Goal: Task Accomplishment & Management: Manage account settings

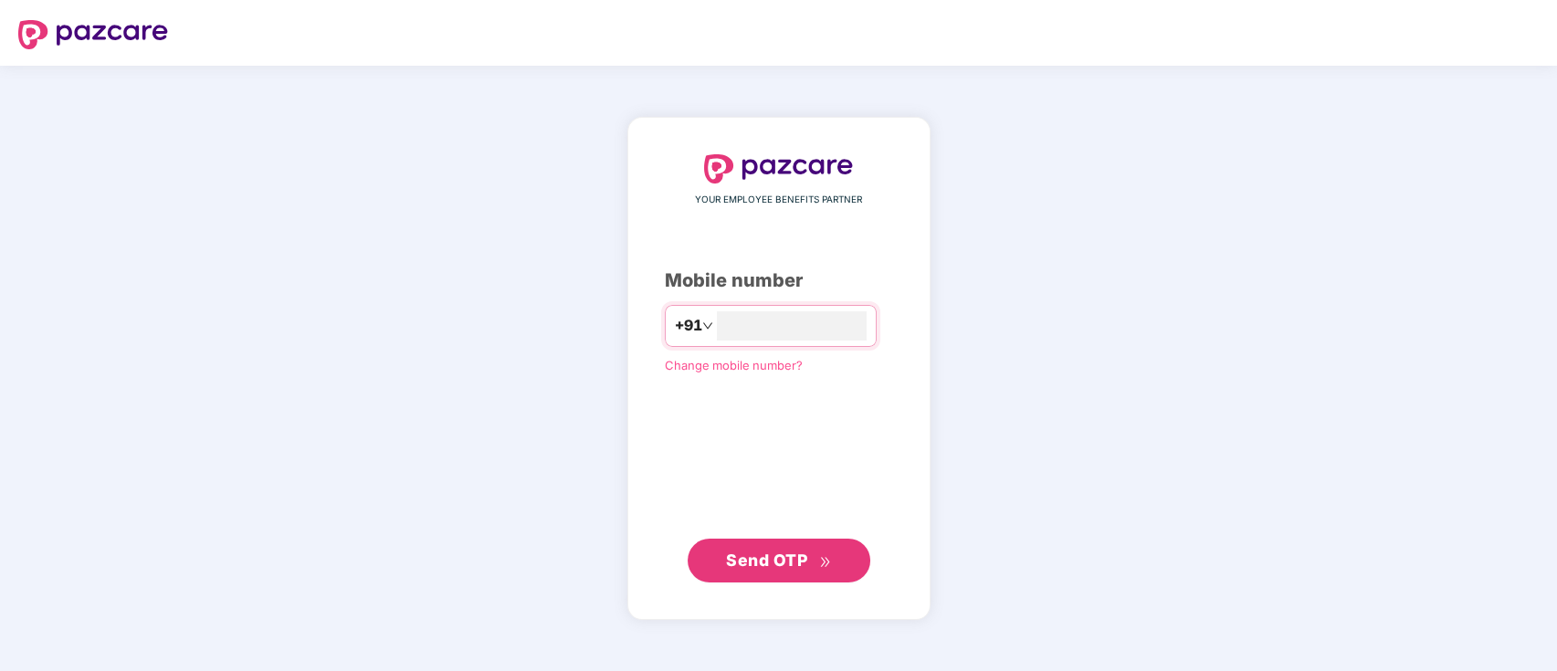
type input "**********"
click at [816, 577] on button "Send OTP" at bounding box center [779, 561] width 183 height 44
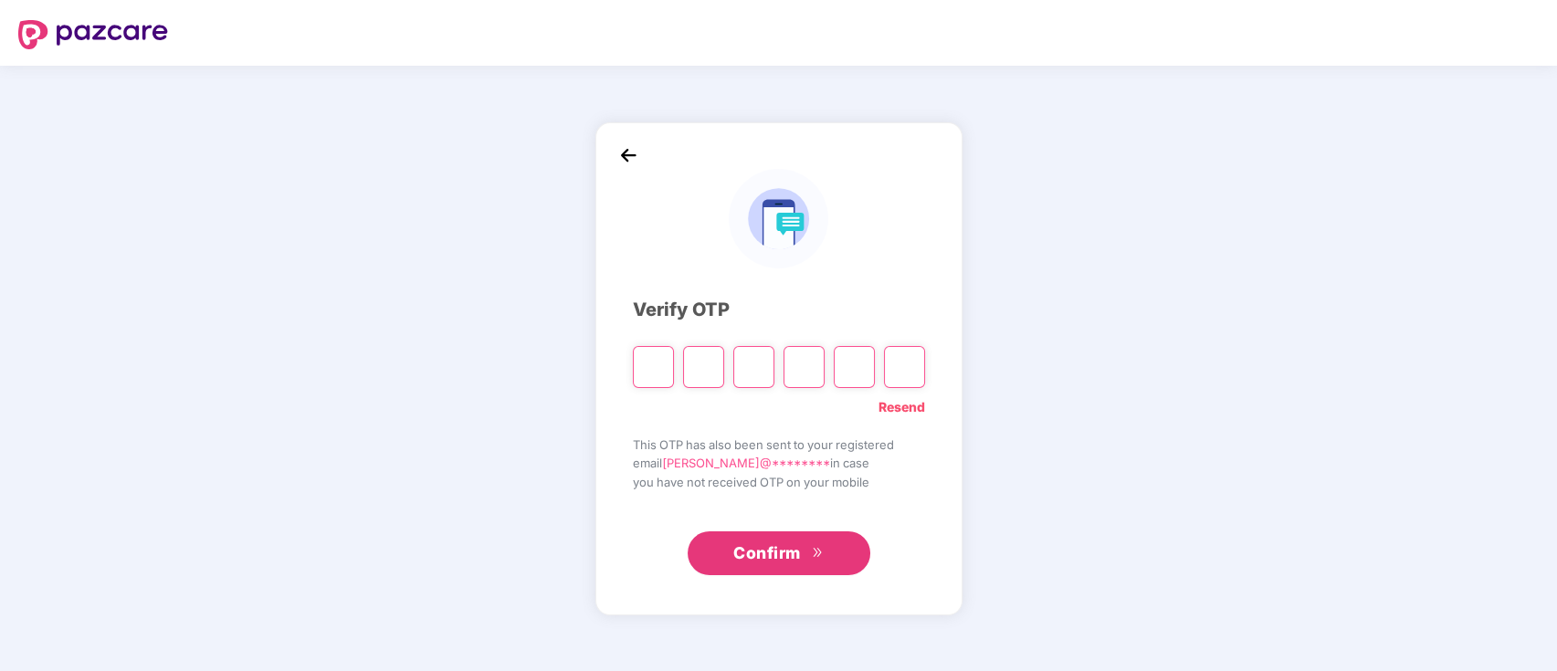
type input "*"
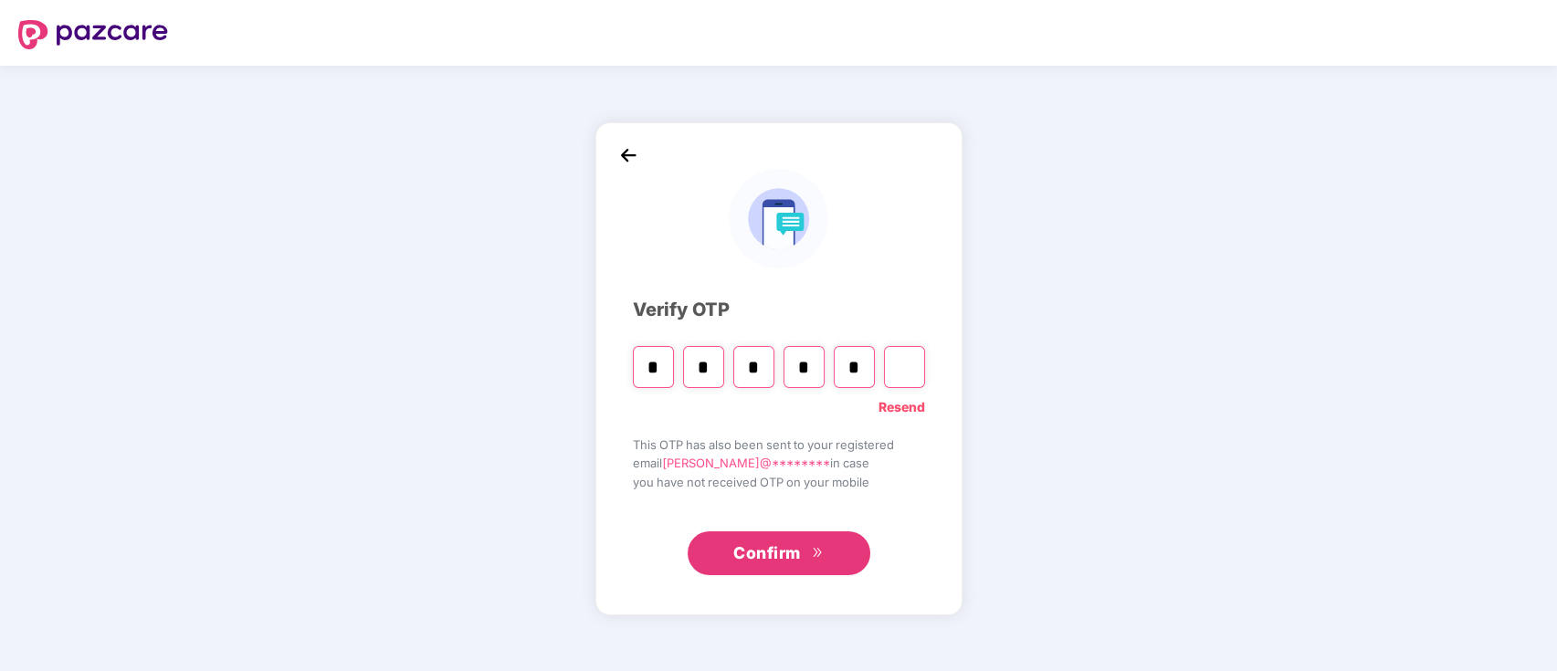
type input "*"
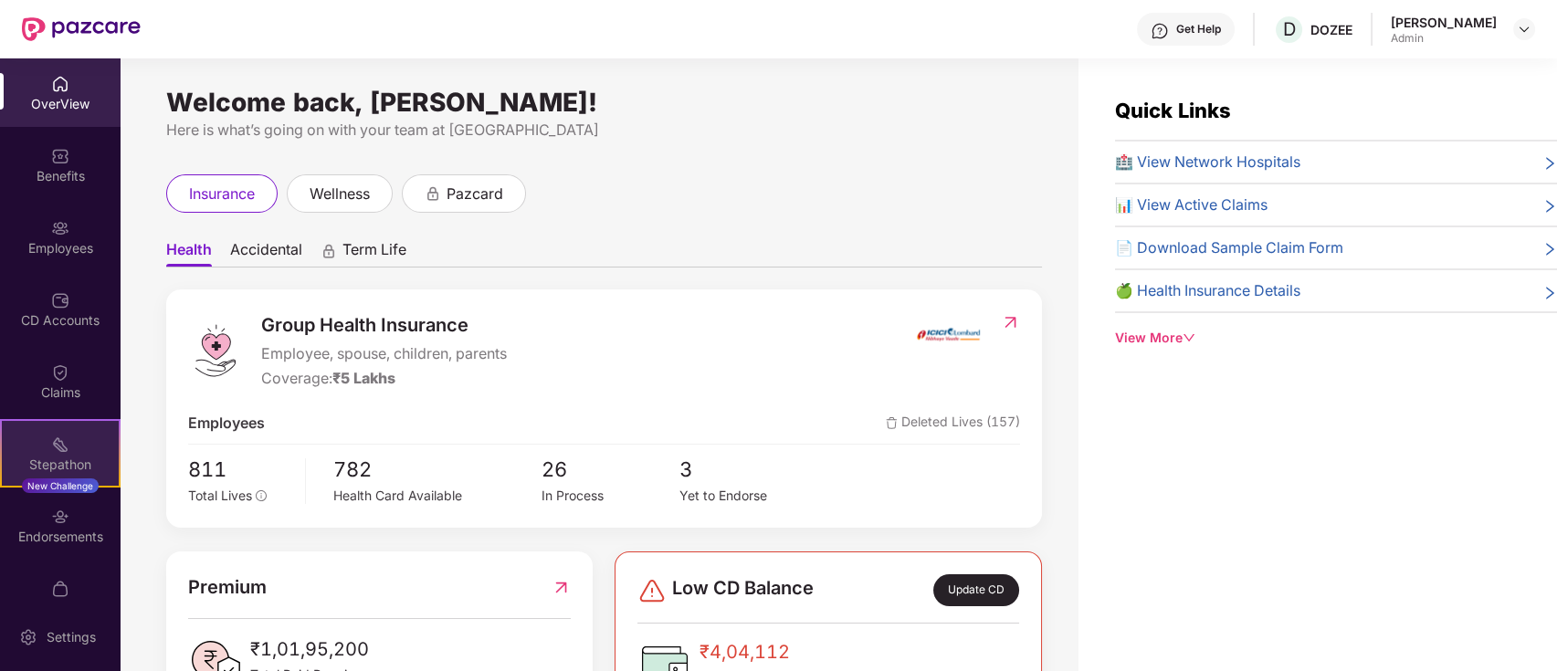
click at [93, 446] on div "Stepathon New Challenge" at bounding box center [60, 453] width 121 height 68
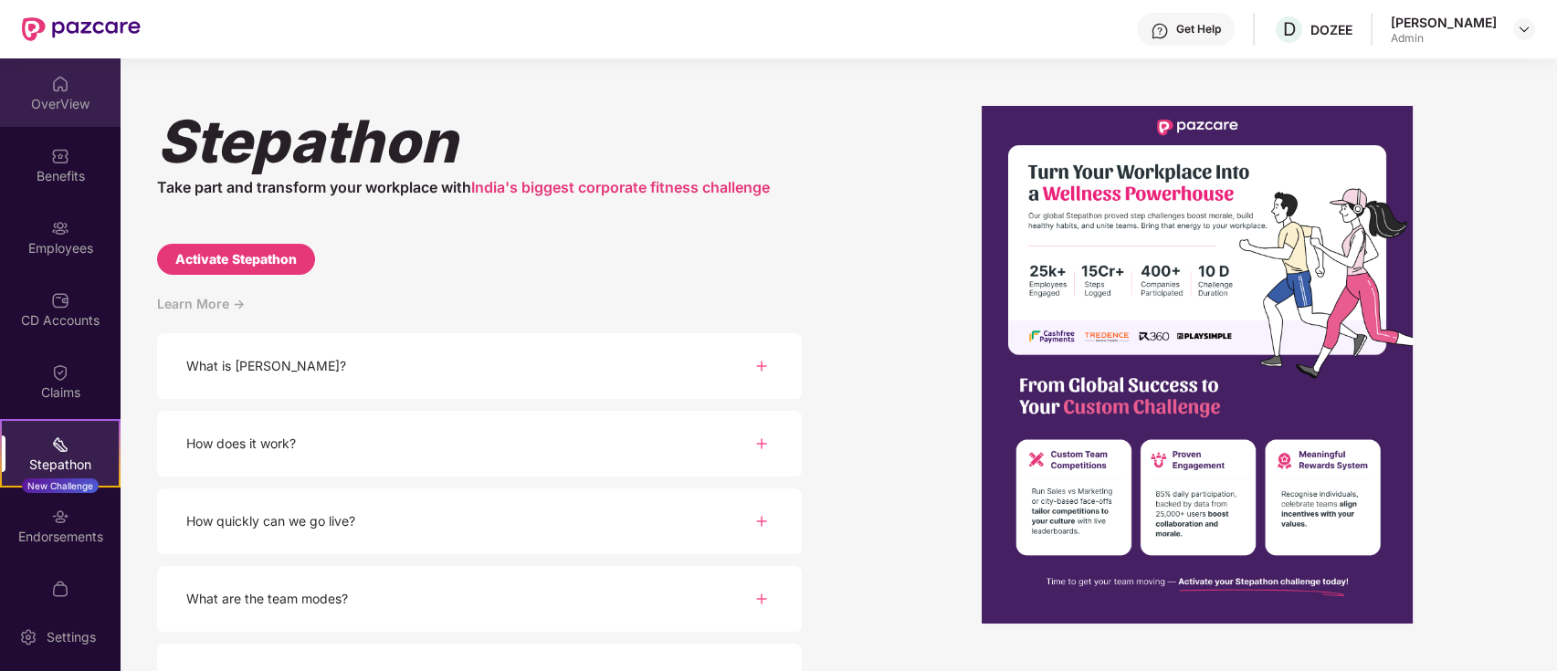
click at [29, 79] on div "OverView" at bounding box center [60, 92] width 121 height 68
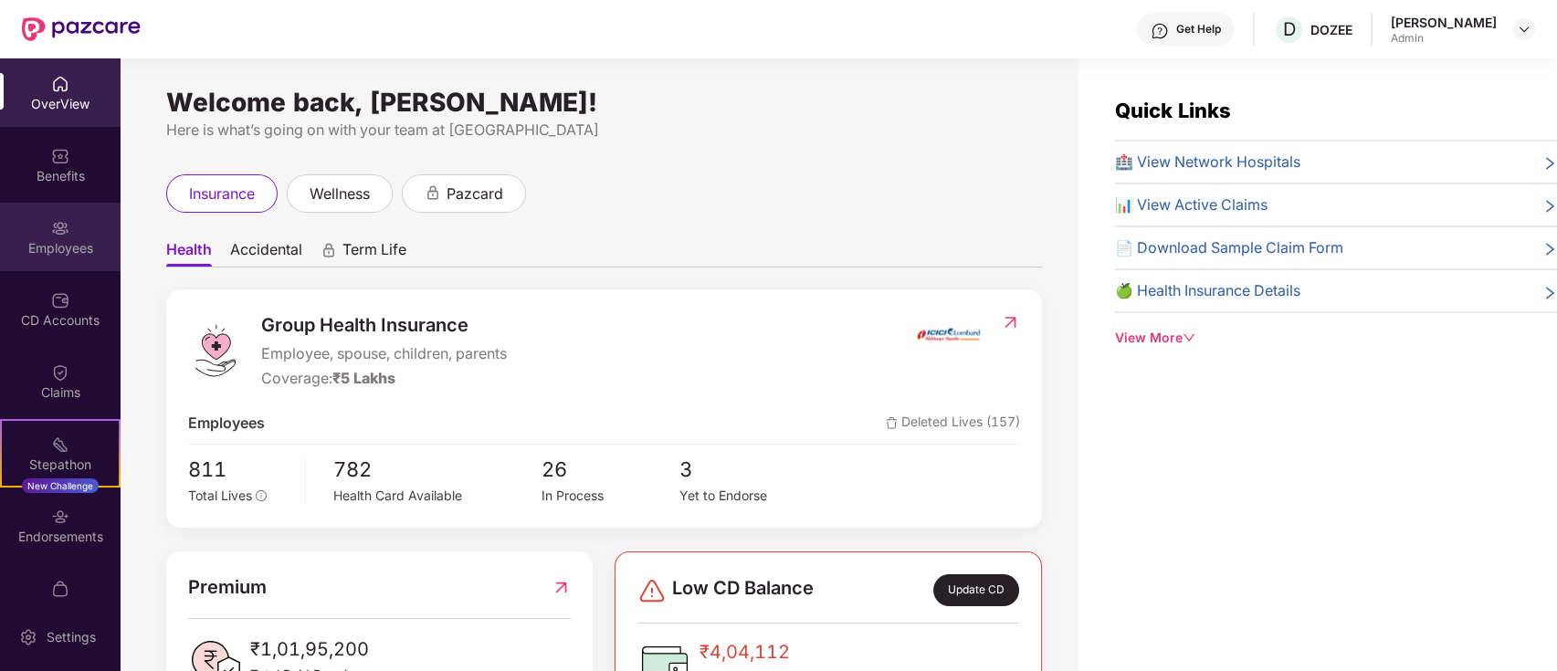
click at [97, 250] on div "Employees" at bounding box center [60, 248] width 121 height 18
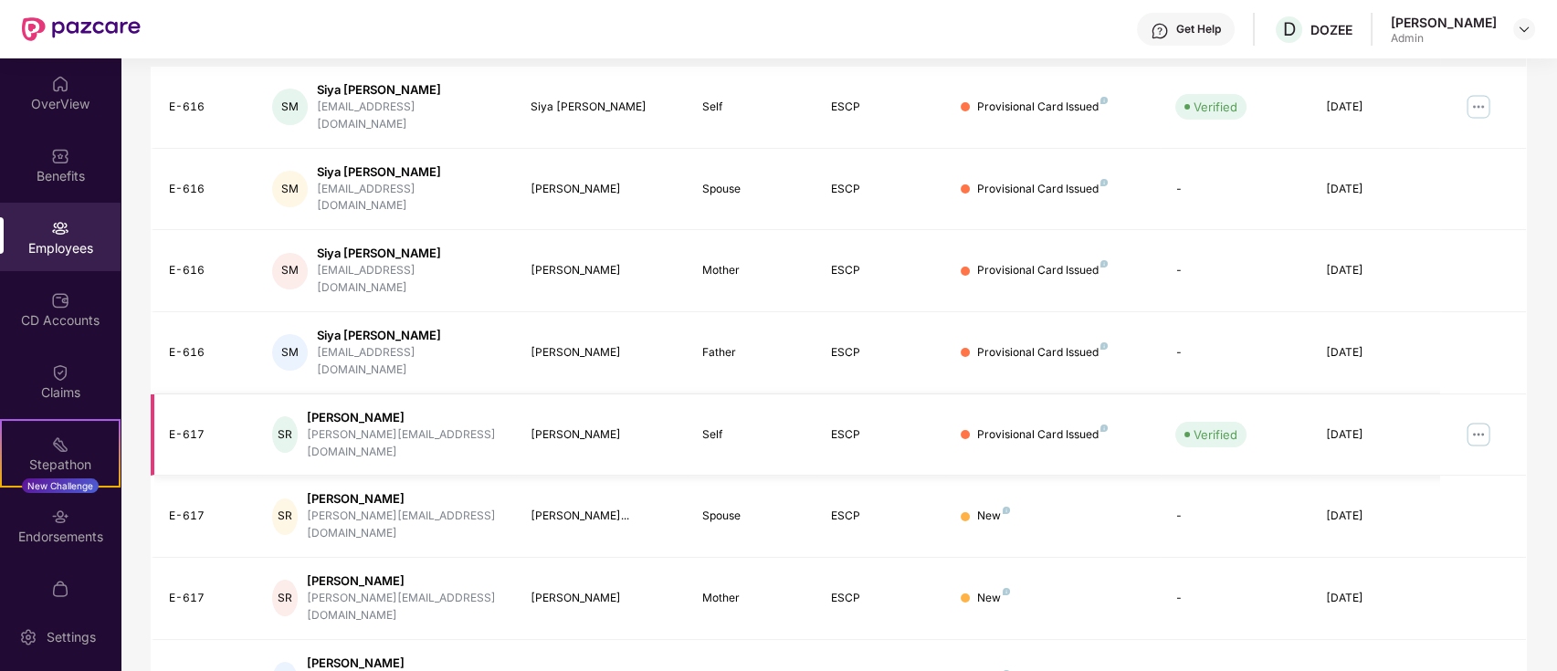
scroll to position [449, 0]
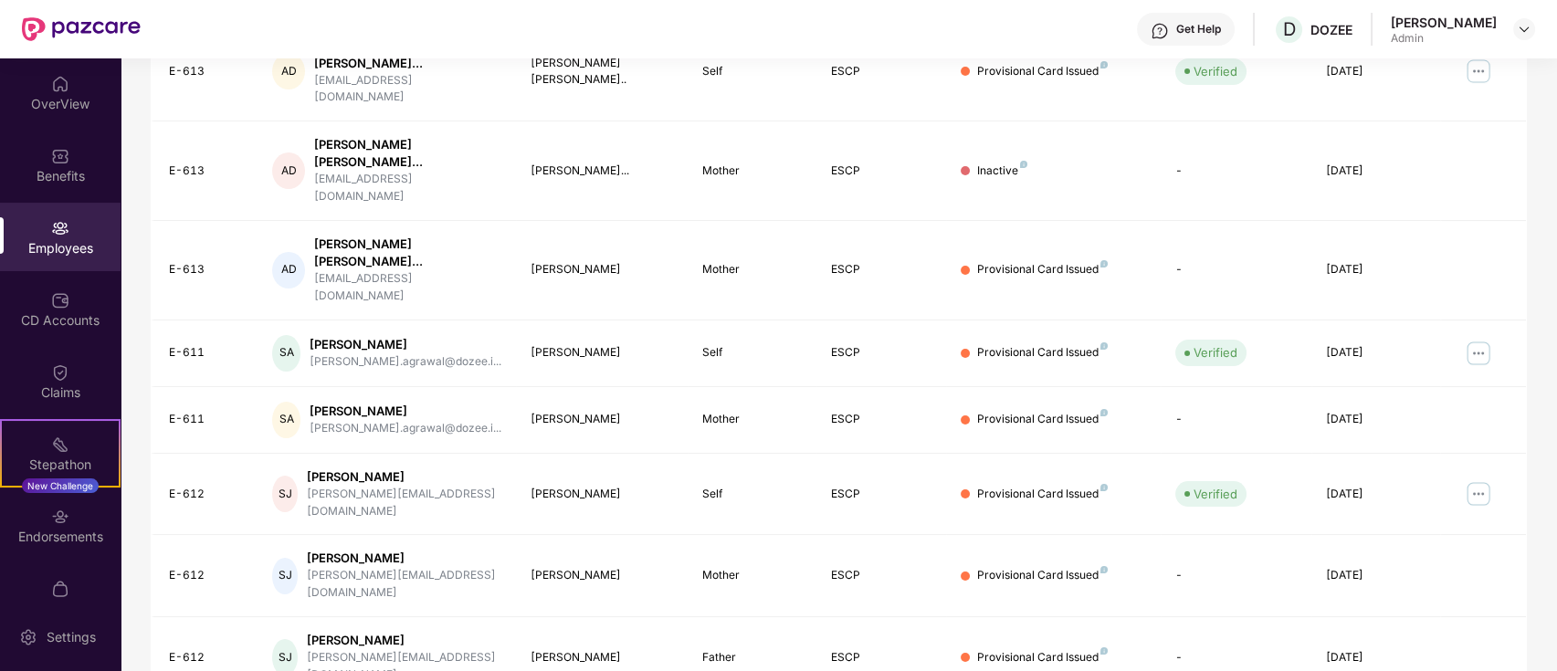
scroll to position [84, 0]
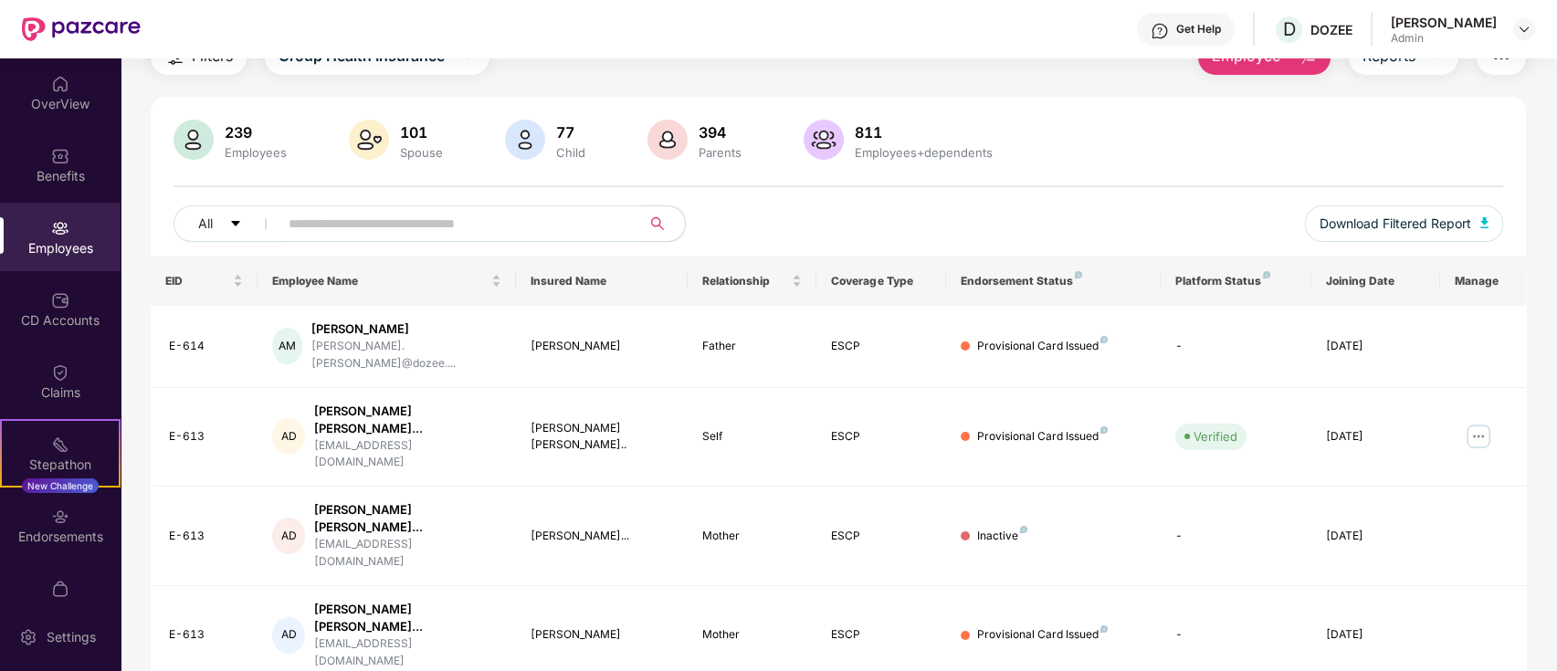
click at [315, 216] on input "text" at bounding box center [453, 223] width 328 height 27
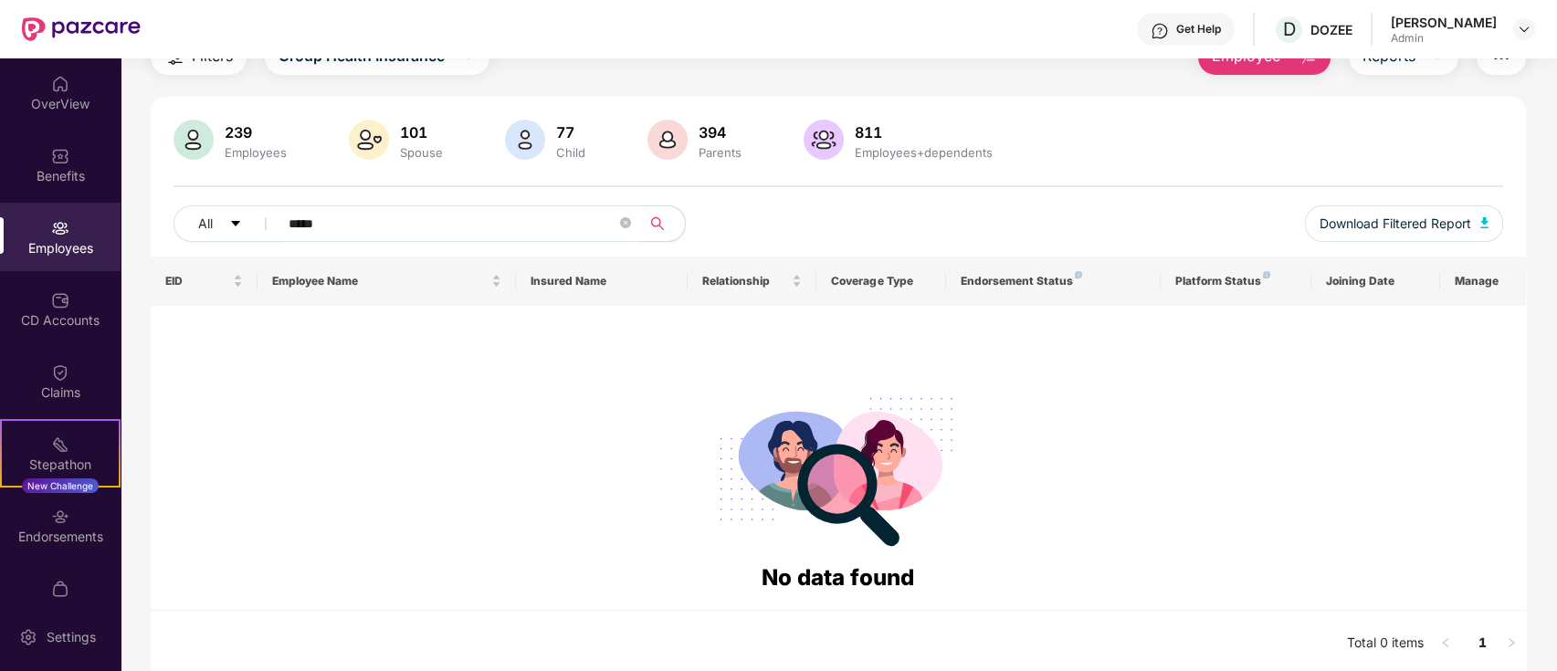
drag, startPoint x: 356, startPoint y: 219, endPoint x: 288, endPoint y: 216, distance: 68.6
click at [289, 216] on input "*****" at bounding box center [453, 223] width 328 height 27
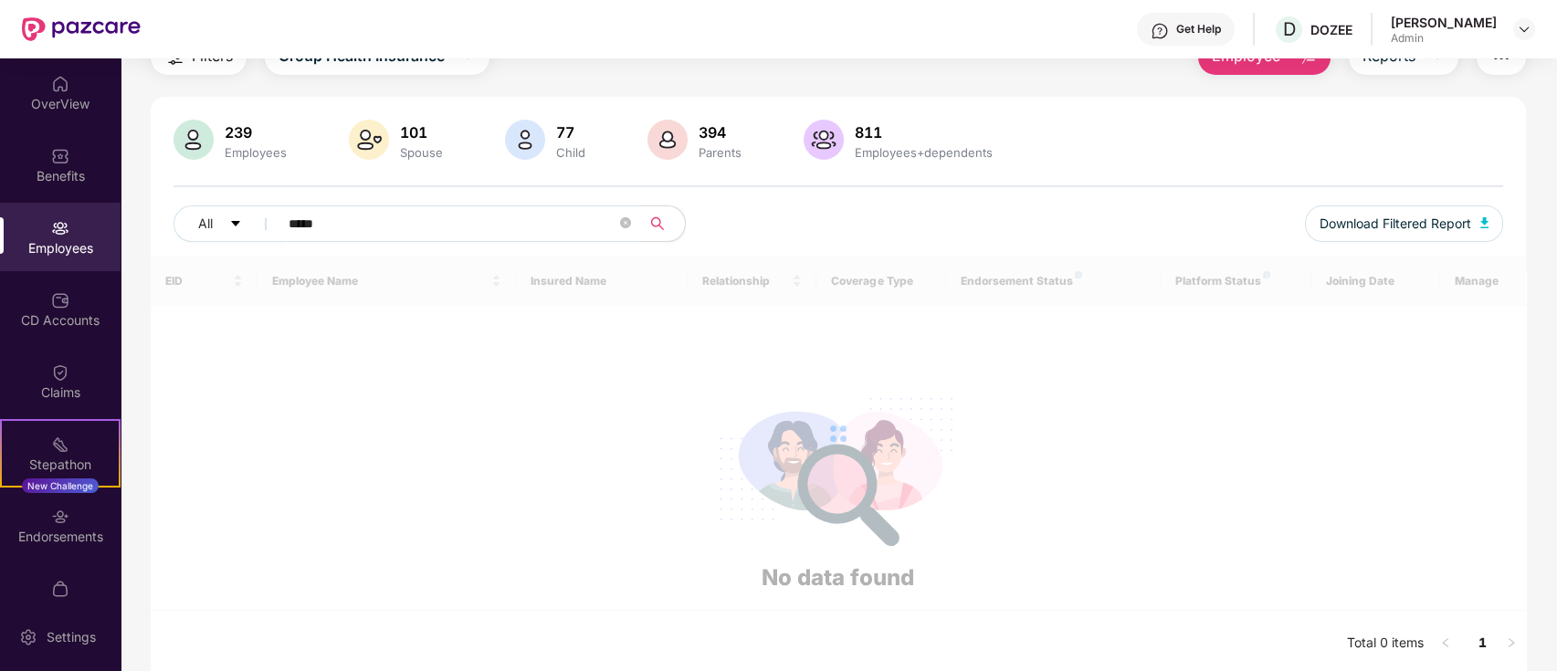
scroll to position [58, 0]
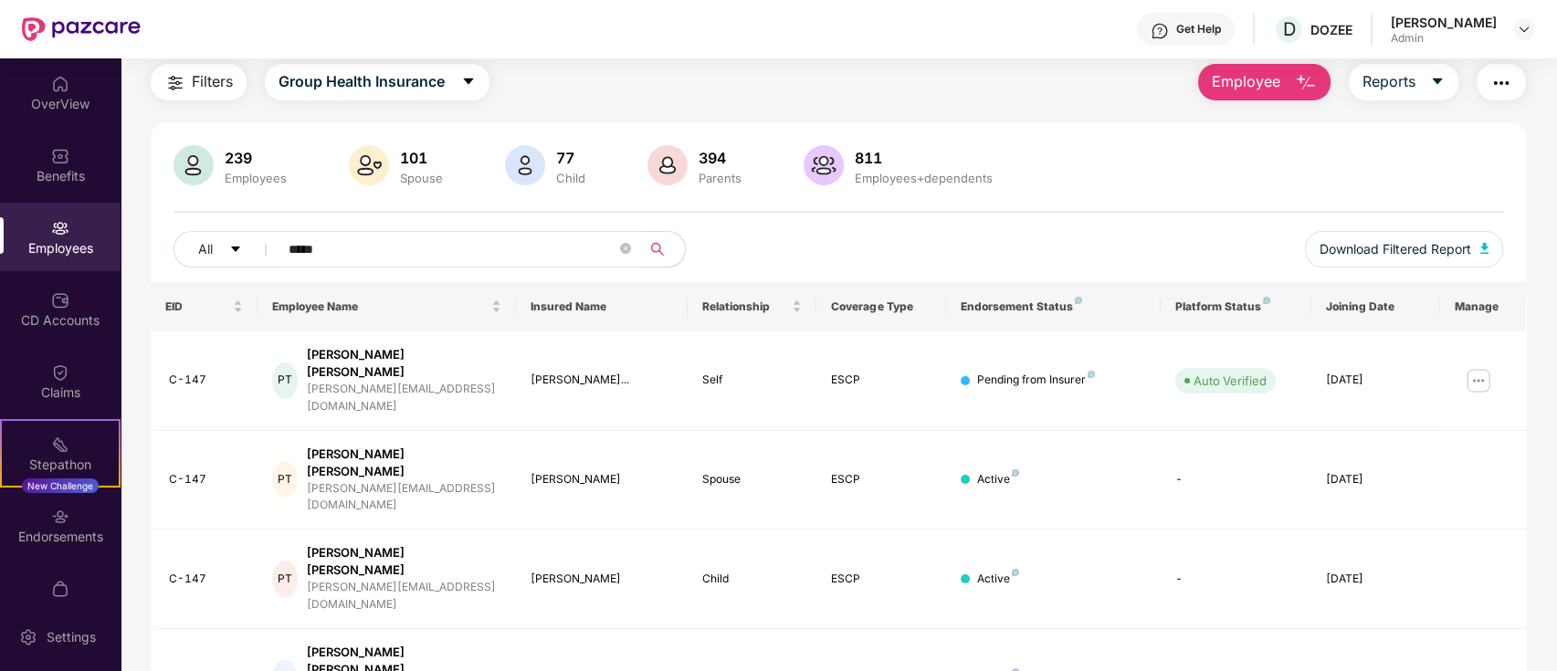
type input "*****"
click at [627, 249] on icon "close-circle" at bounding box center [625, 248] width 11 height 11
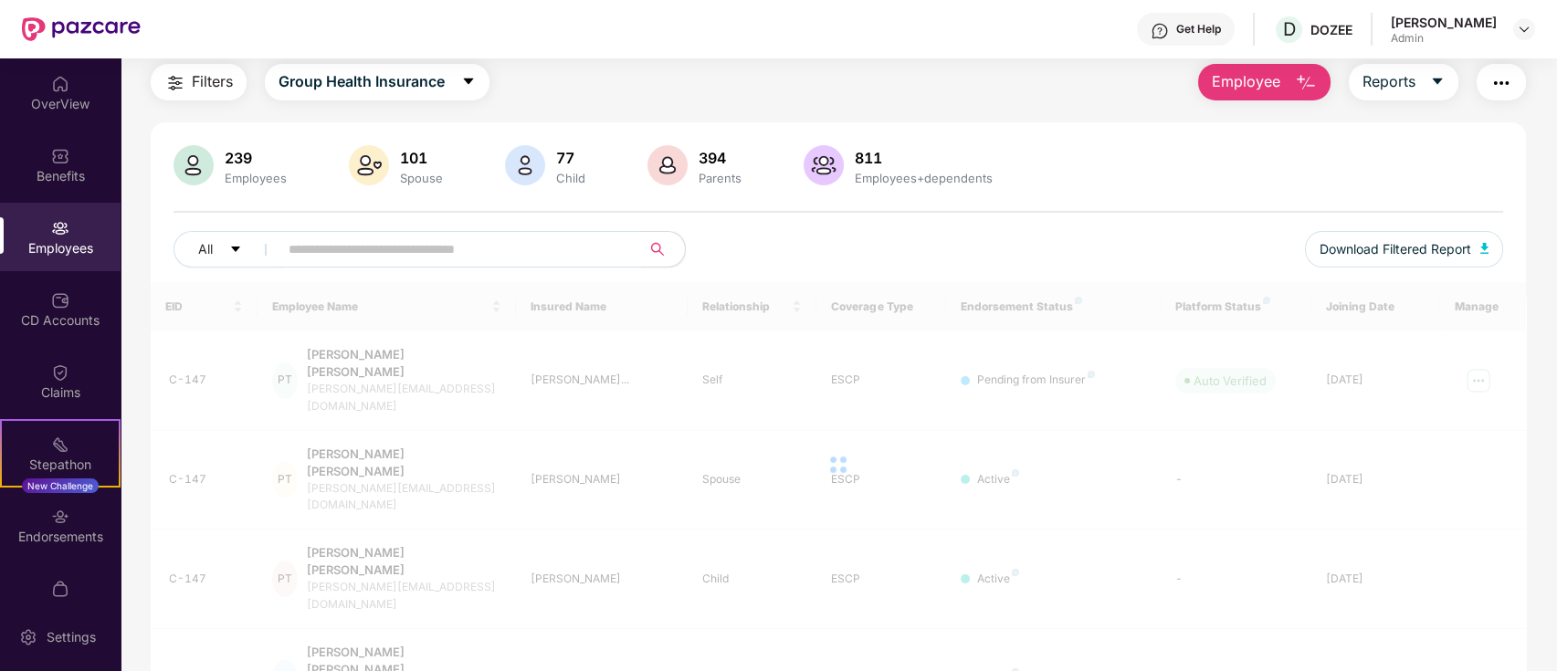
scroll to position [84, 0]
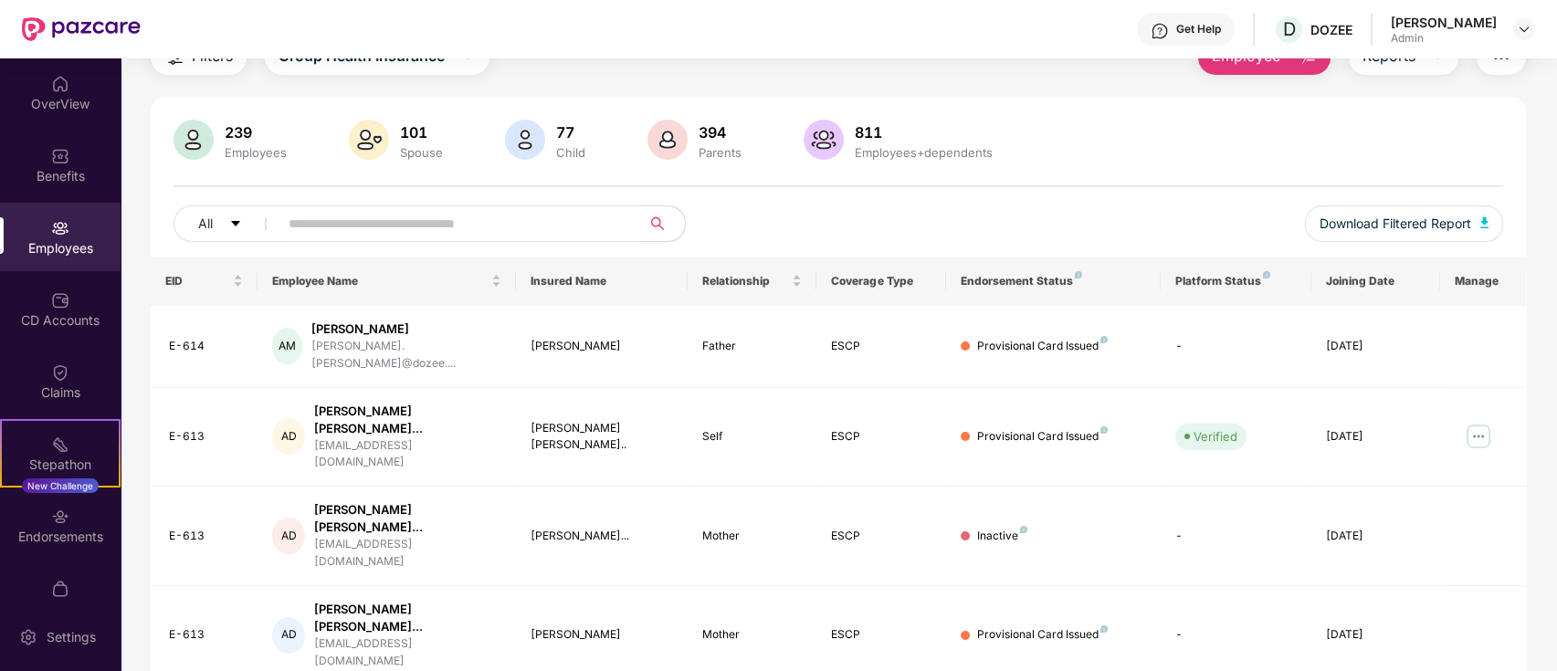
click at [401, 221] on input "text" at bounding box center [453, 223] width 328 height 27
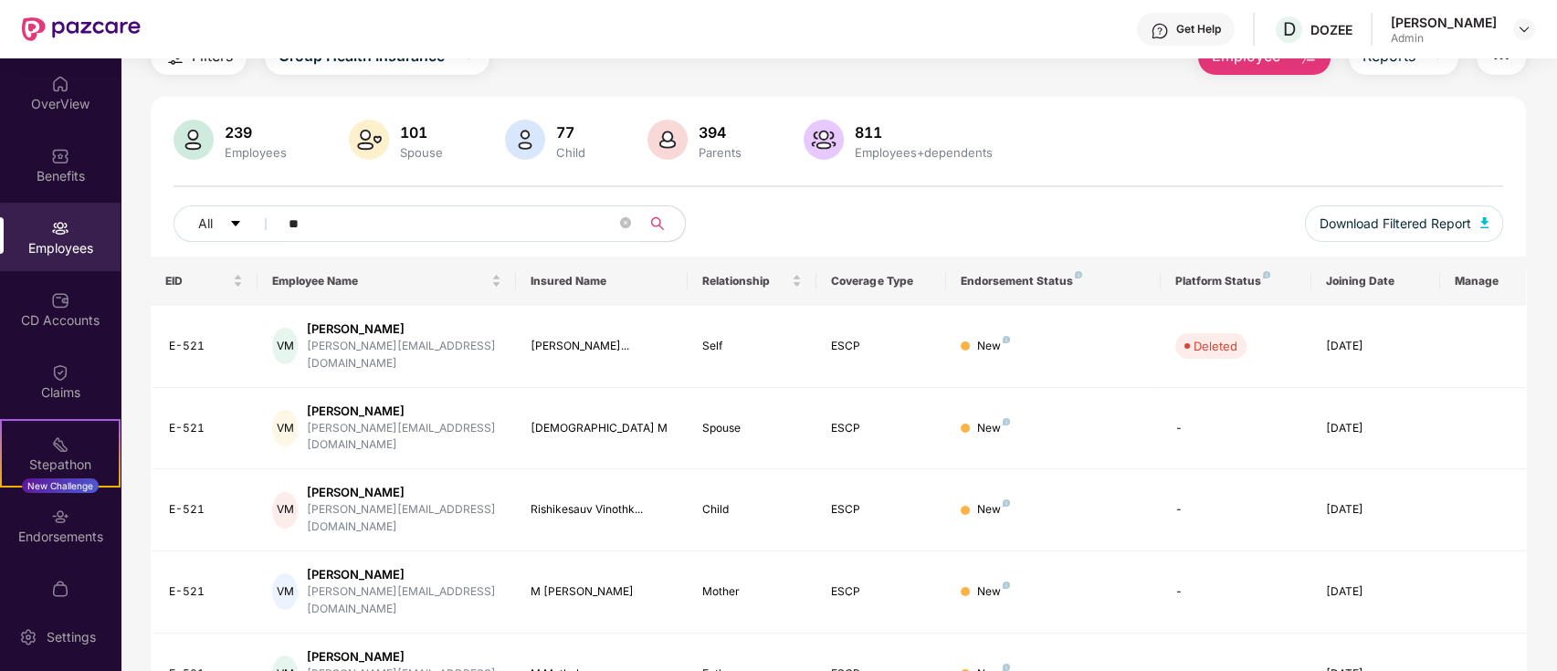
type input "*"
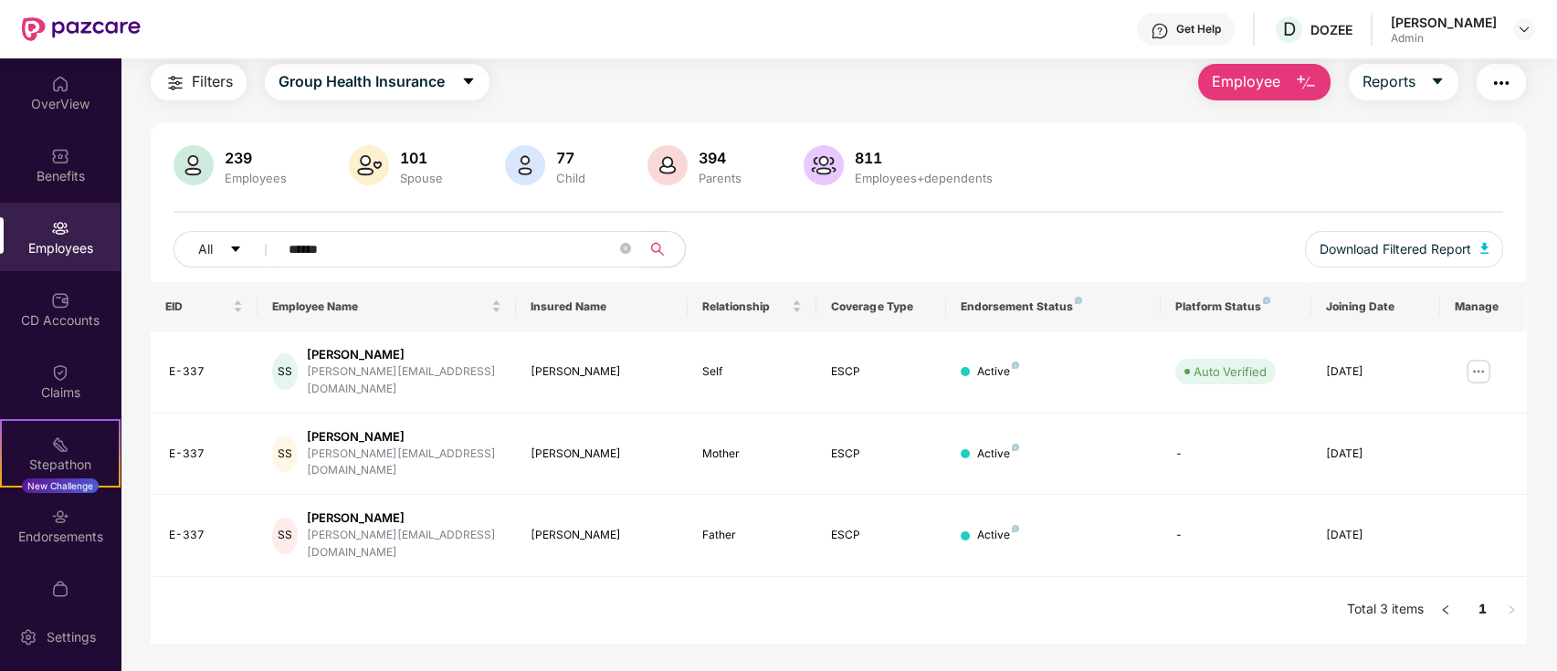
scroll to position [58, 0]
type input "*****"
click at [1483, 360] on img at bounding box center [1478, 371] width 29 height 29
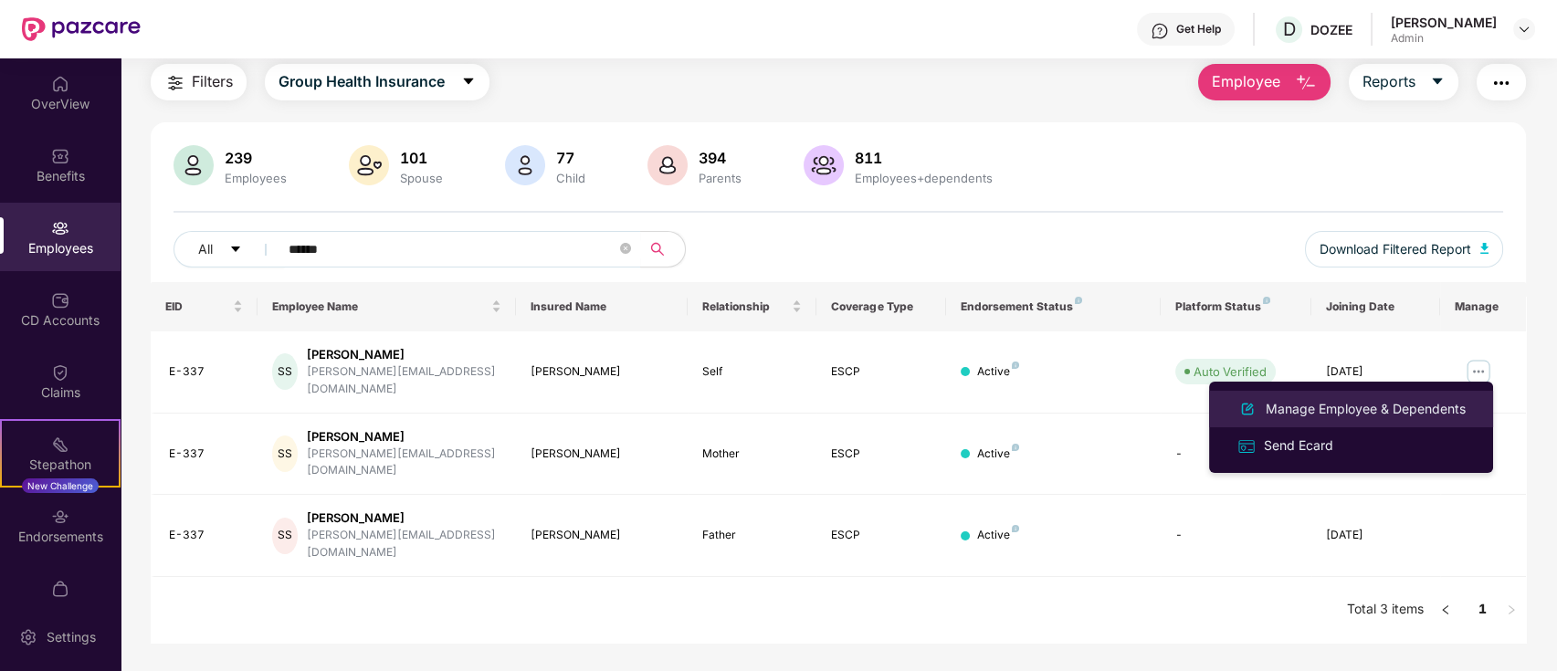
click at [1415, 405] on div "Manage Employee & Dependents" at bounding box center [1365, 409] width 207 height 20
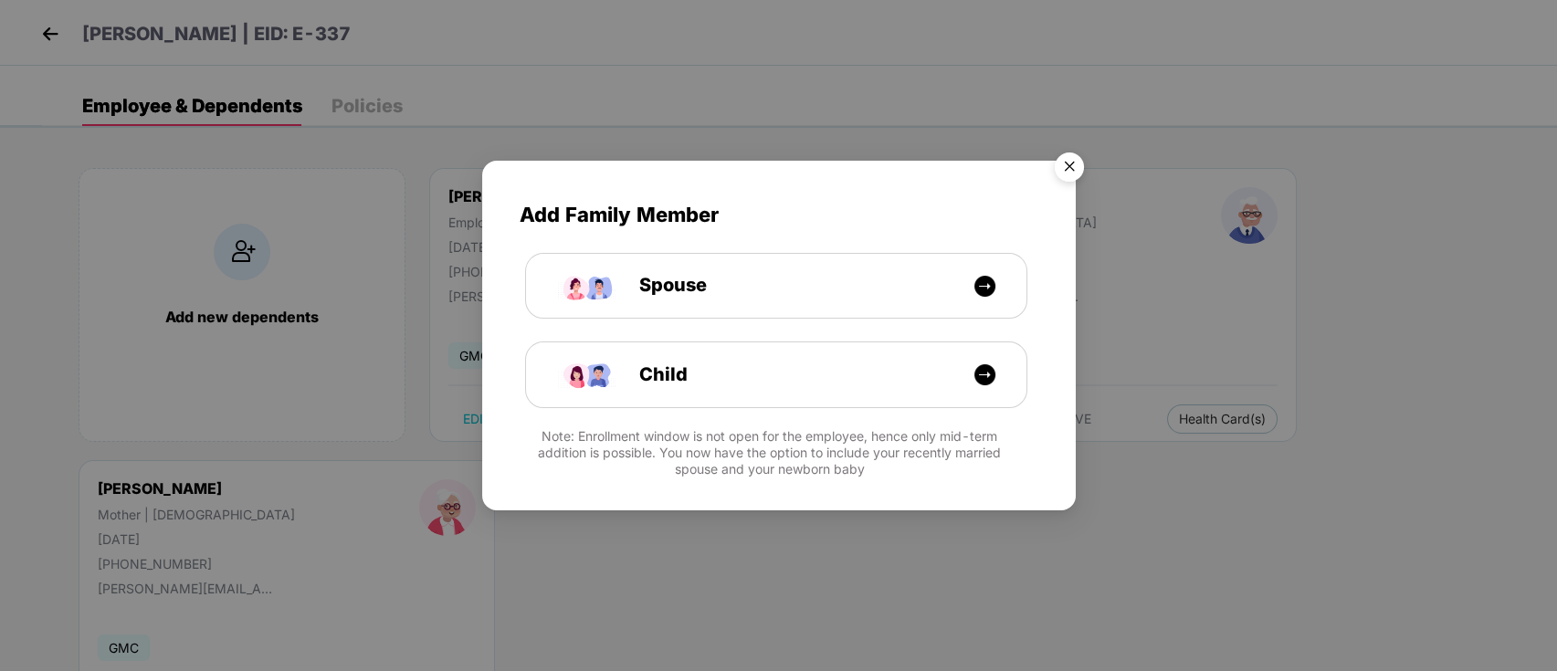
click at [1048, 163] on img "Close" at bounding box center [1069, 169] width 51 height 51
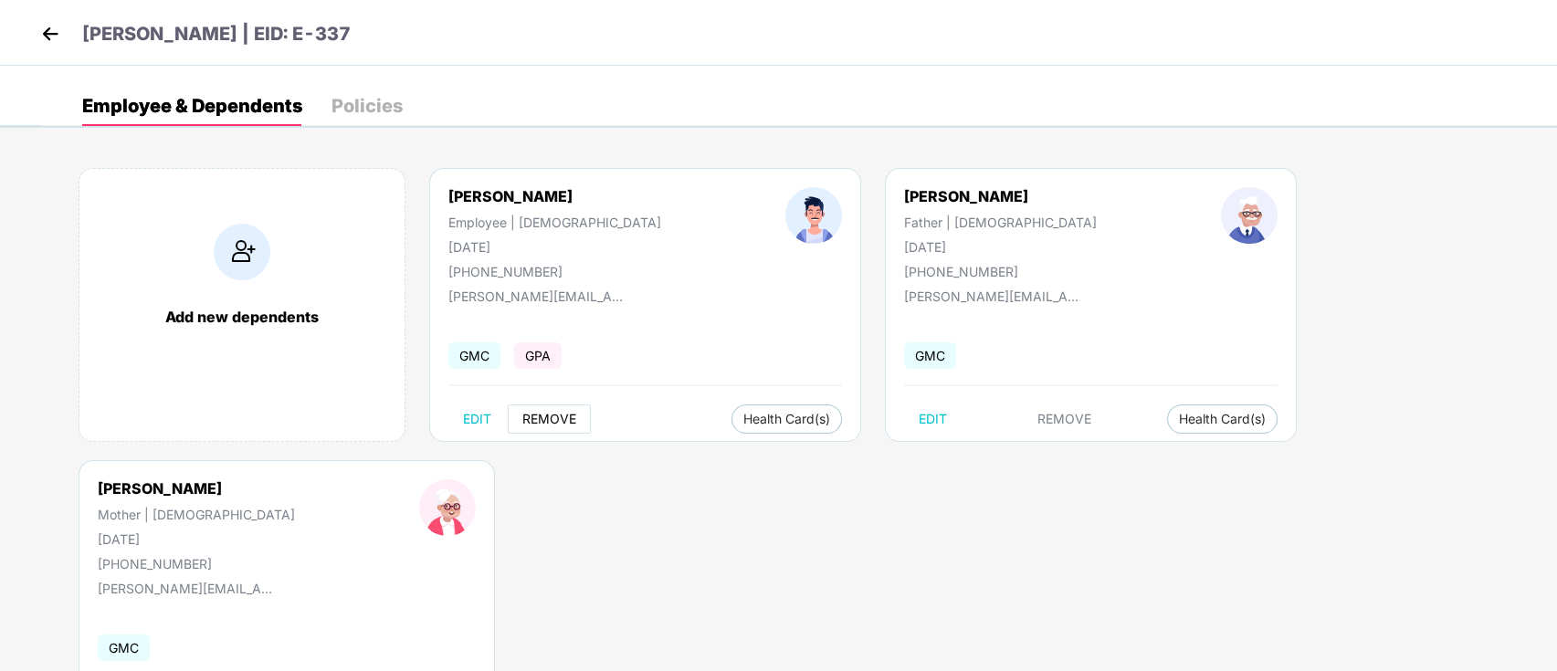
click at [563, 422] on span "REMOVE" at bounding box center [549, 419] width 54 height 15
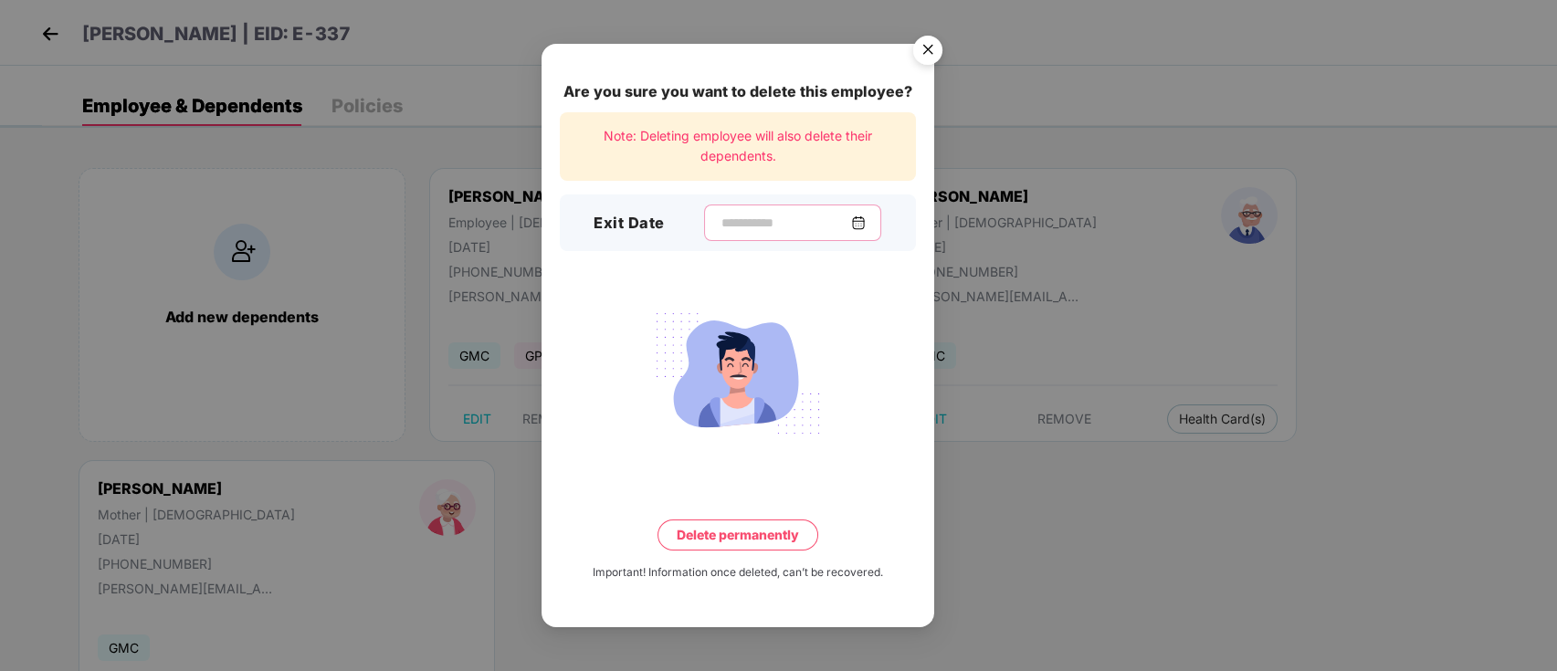
click at [779, 219] on input at bounding box center [786, 223] width 132 height 19
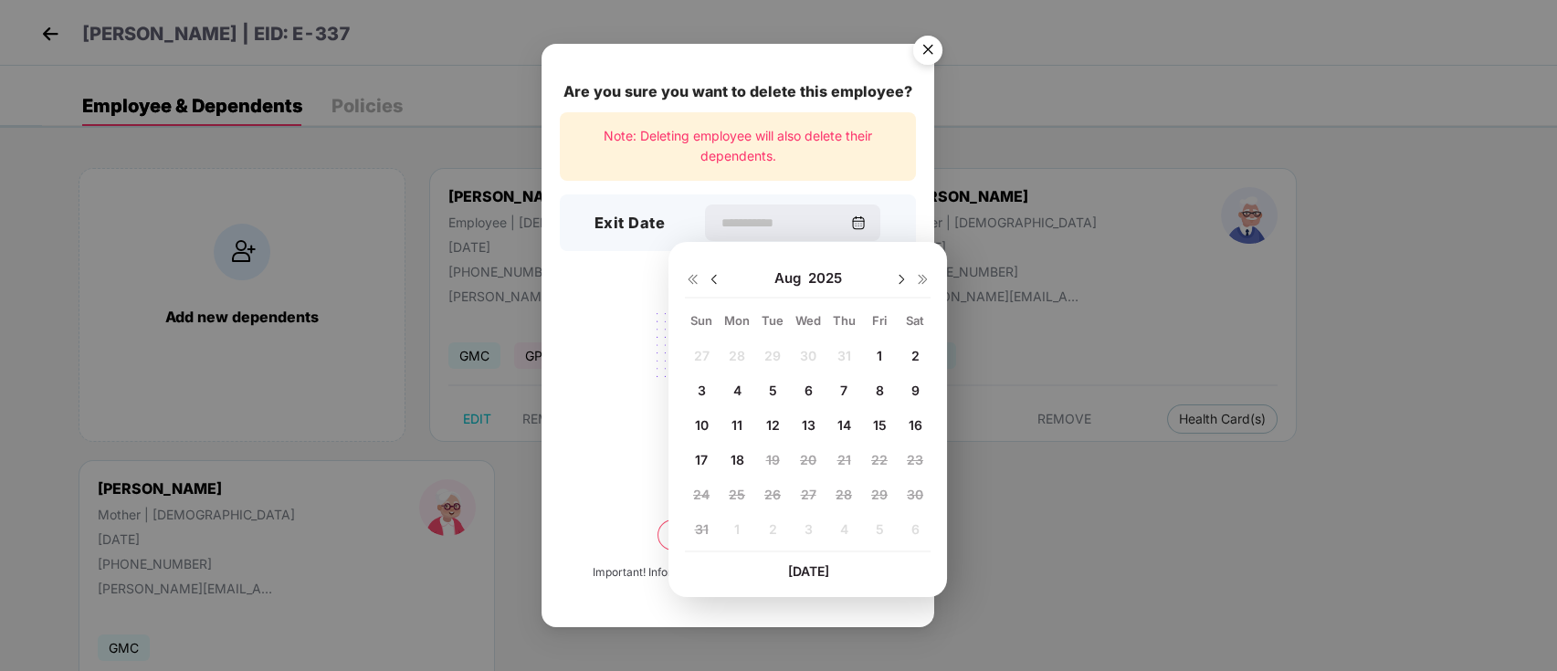
click at [706, 457] on span "17" at bounding box center [701, 460] width 13 height 16
type input "**********"
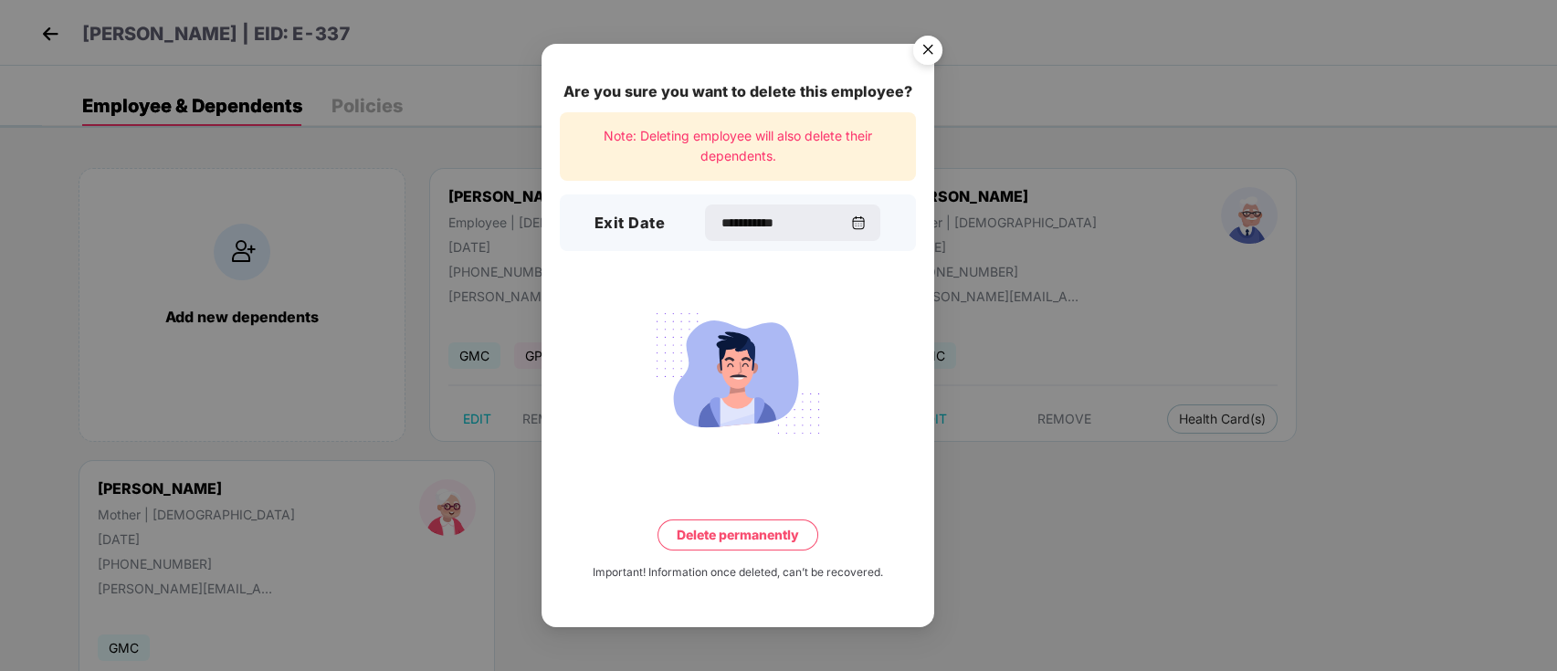
click at [723, 530] on button "Delete permanently" at bounding box center [738, 535] width 161 height 31
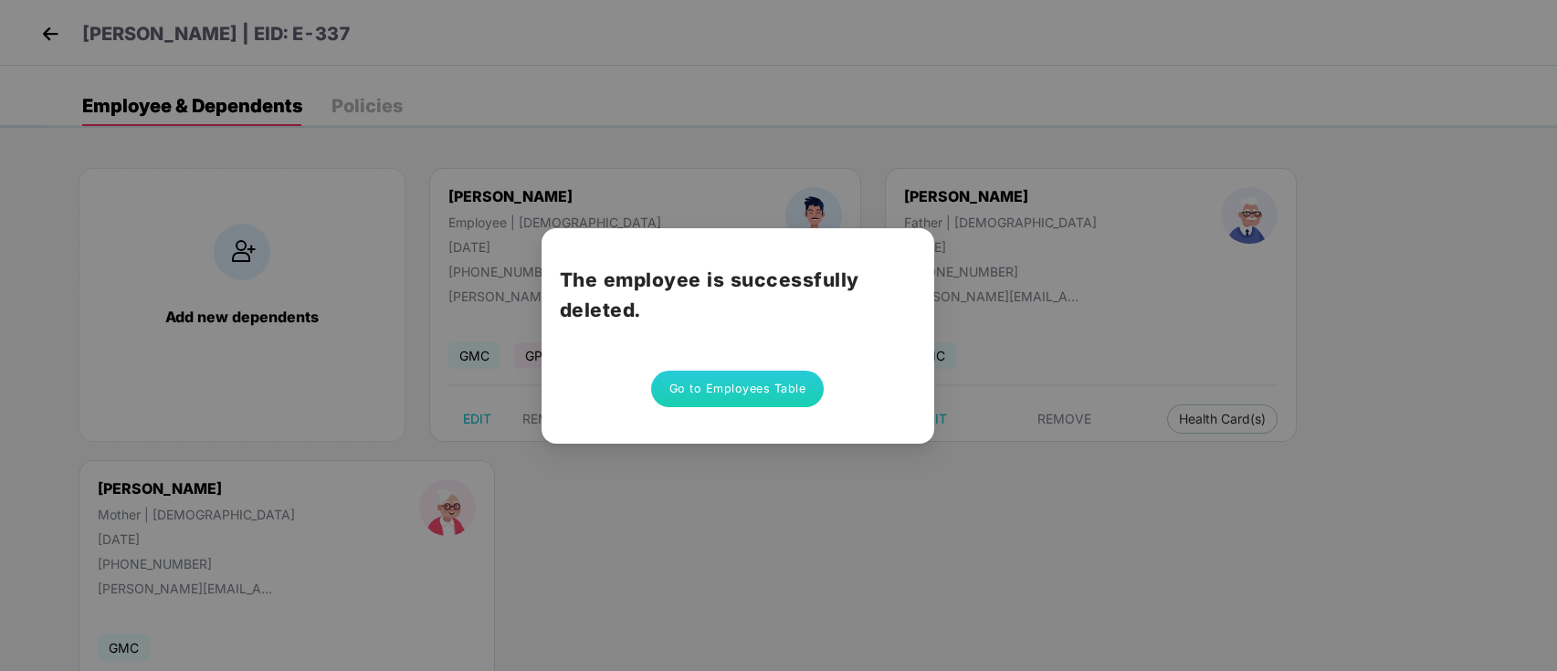
click at [712, 385] on button "Go to Employees Table" at bounding box center [738, 389] width 174 height 37
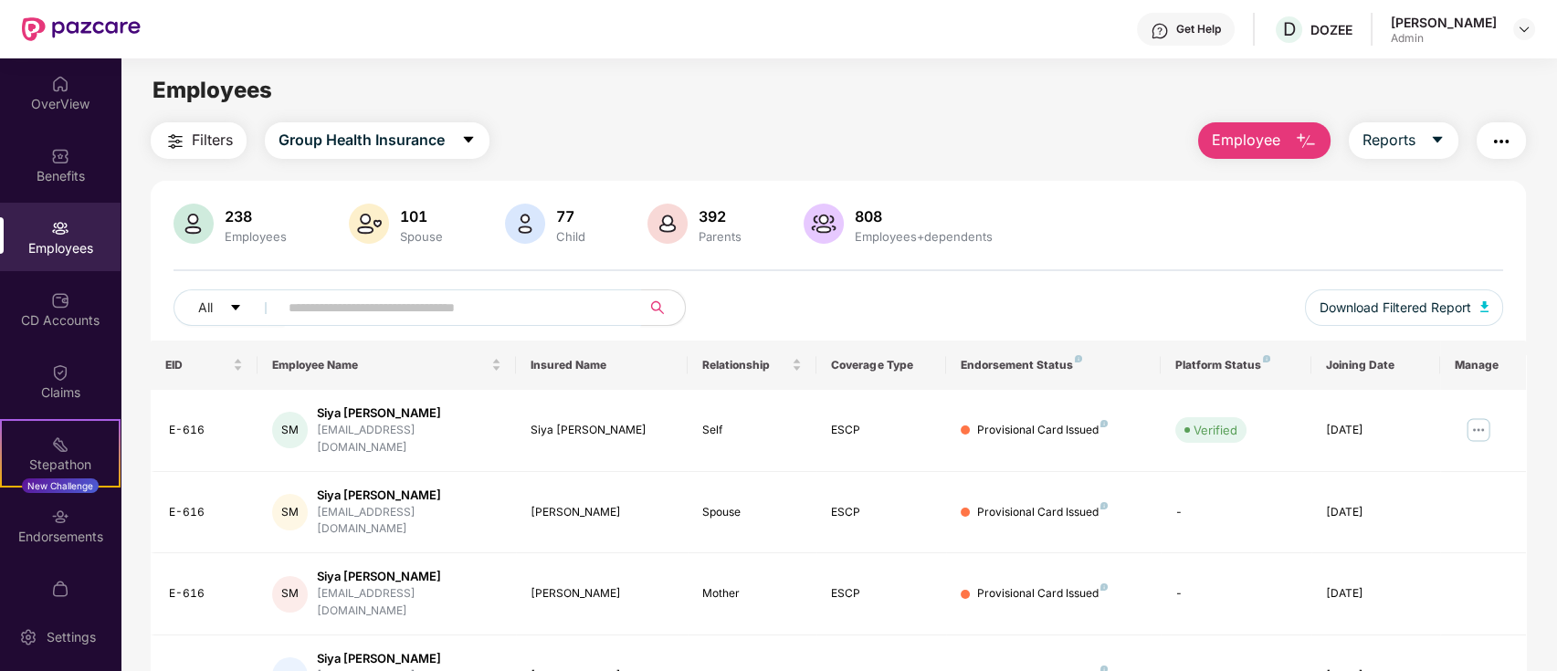
click at [417, 304] on input "text" at bounding box center [453, 307] width 328 height 27
type input "********"
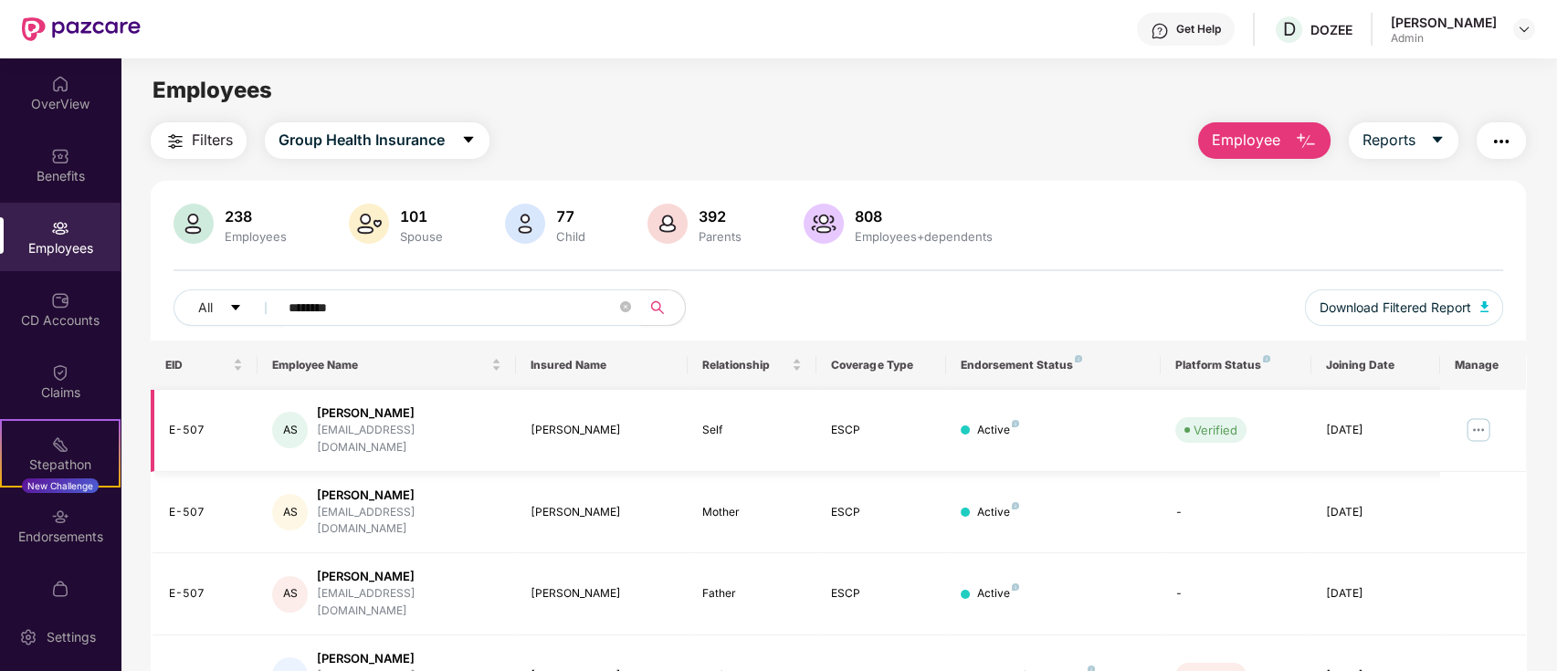
click at [1474, 427] on img at bounding box center [1478, 430] width 29 height 29
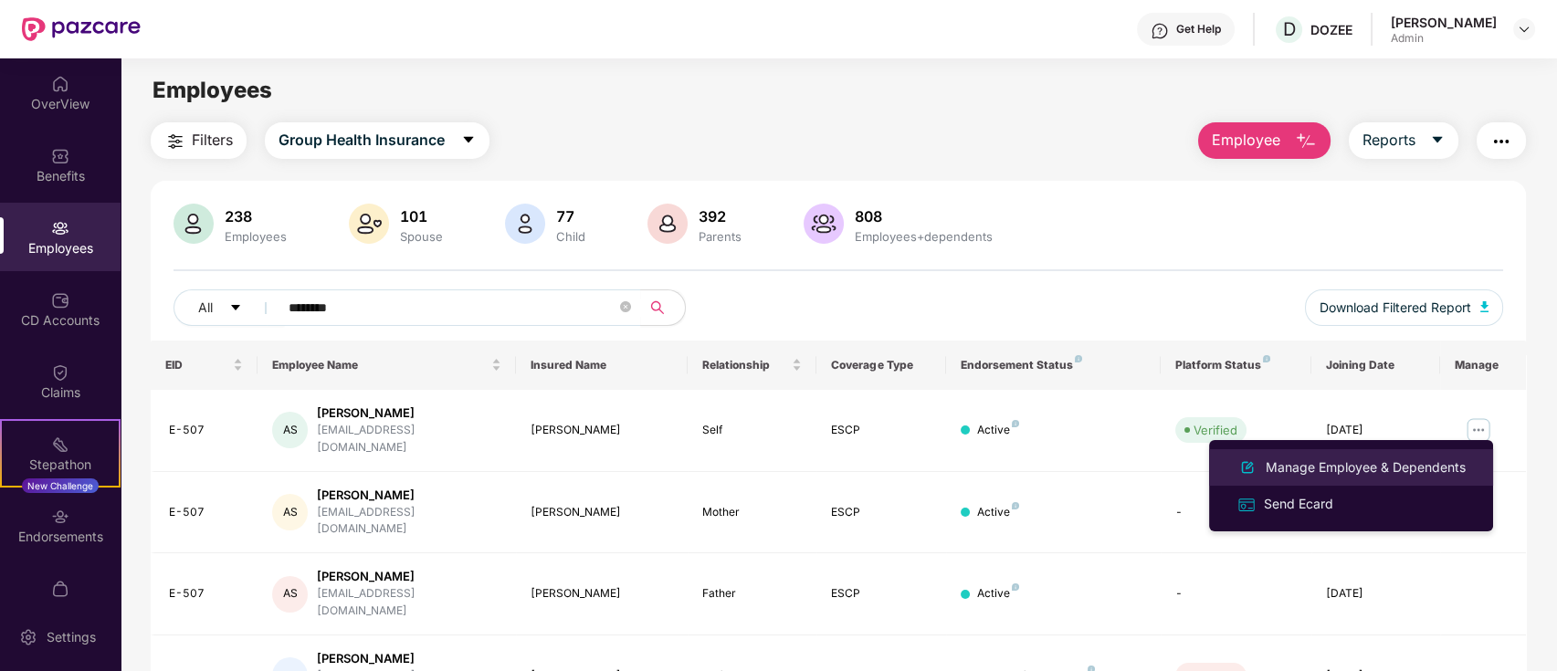
click at [1309, 471] on div "Manage Employee & Dependents" at bounding box center [1365, 468] width 207 height 20
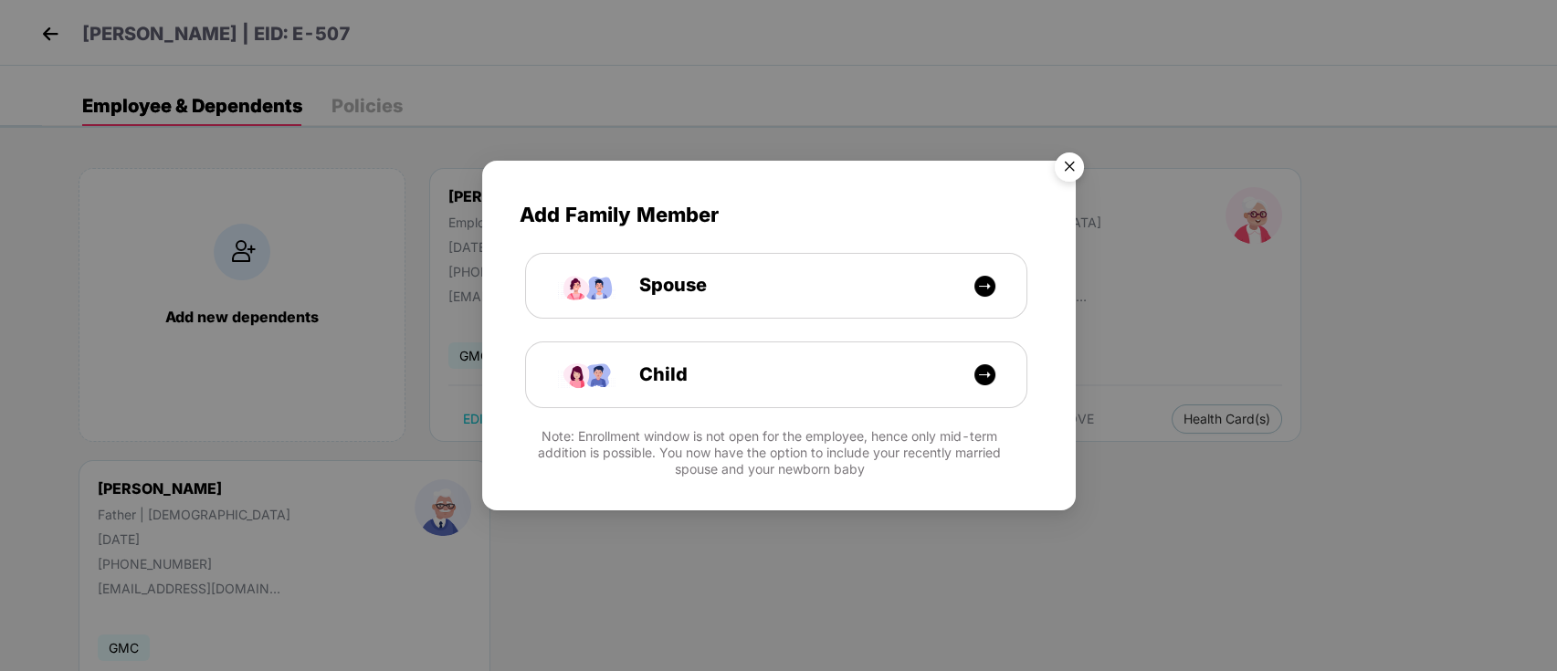
click at [1069, 163] on img "Close" at bounding box center [1069, 169] width 51 height 51
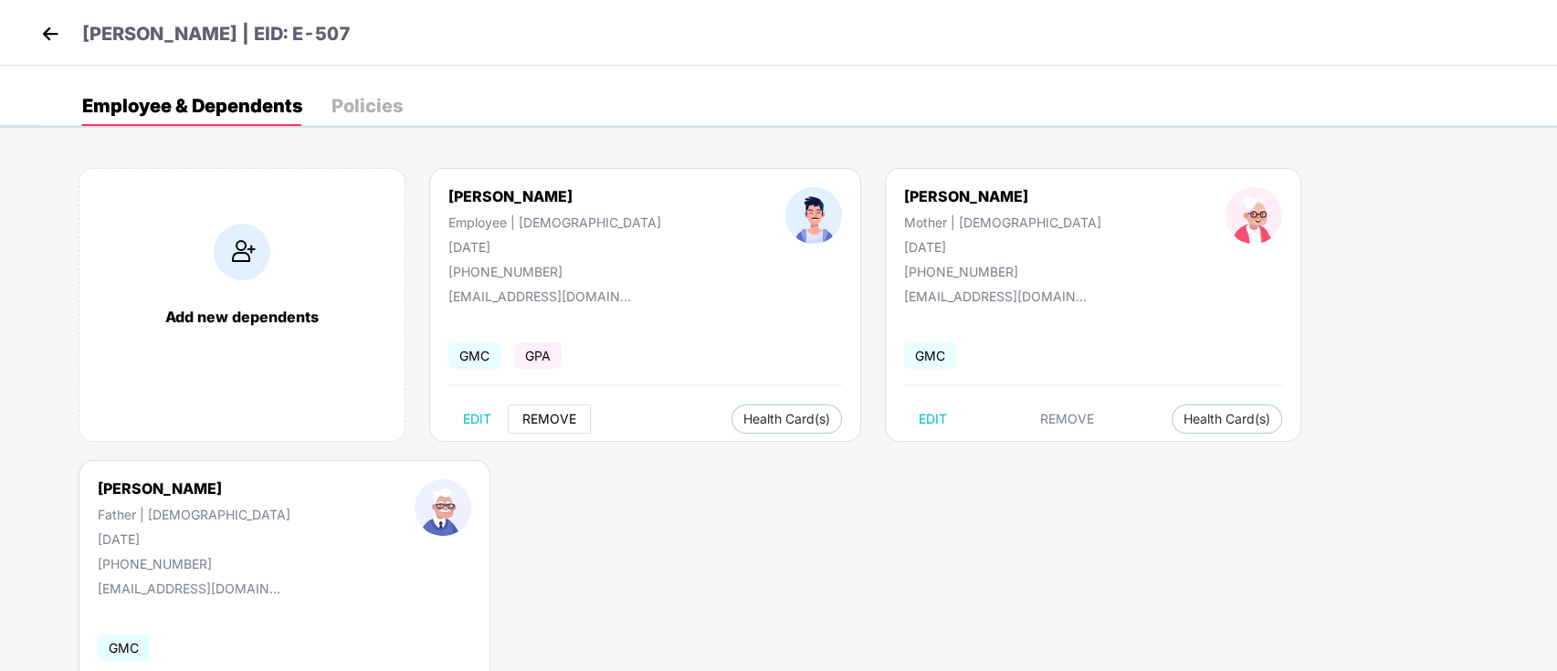
click at [541, 420] on span "REMOVE" at bounding box center [549, 419] width 54 height 15
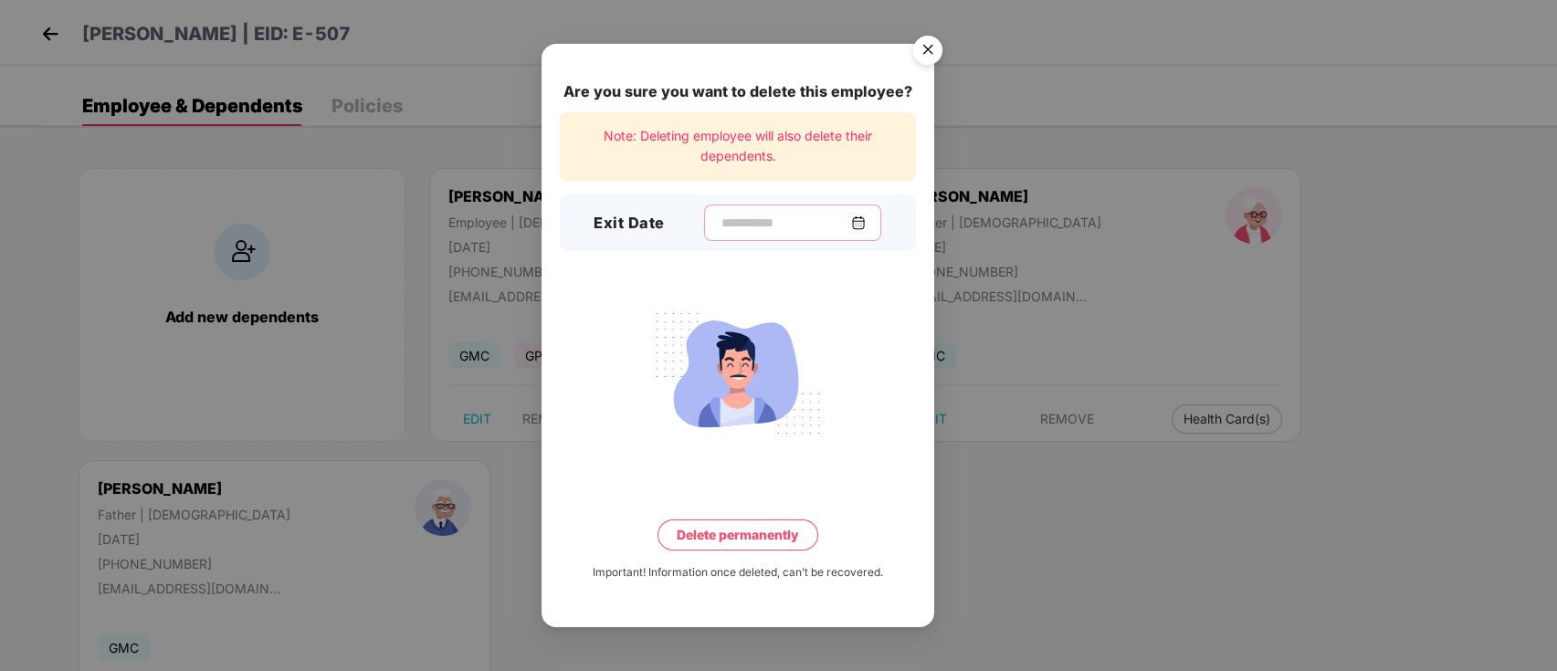
click at [772, 223] on input at bounding box center [786, 223] width 132 height 19
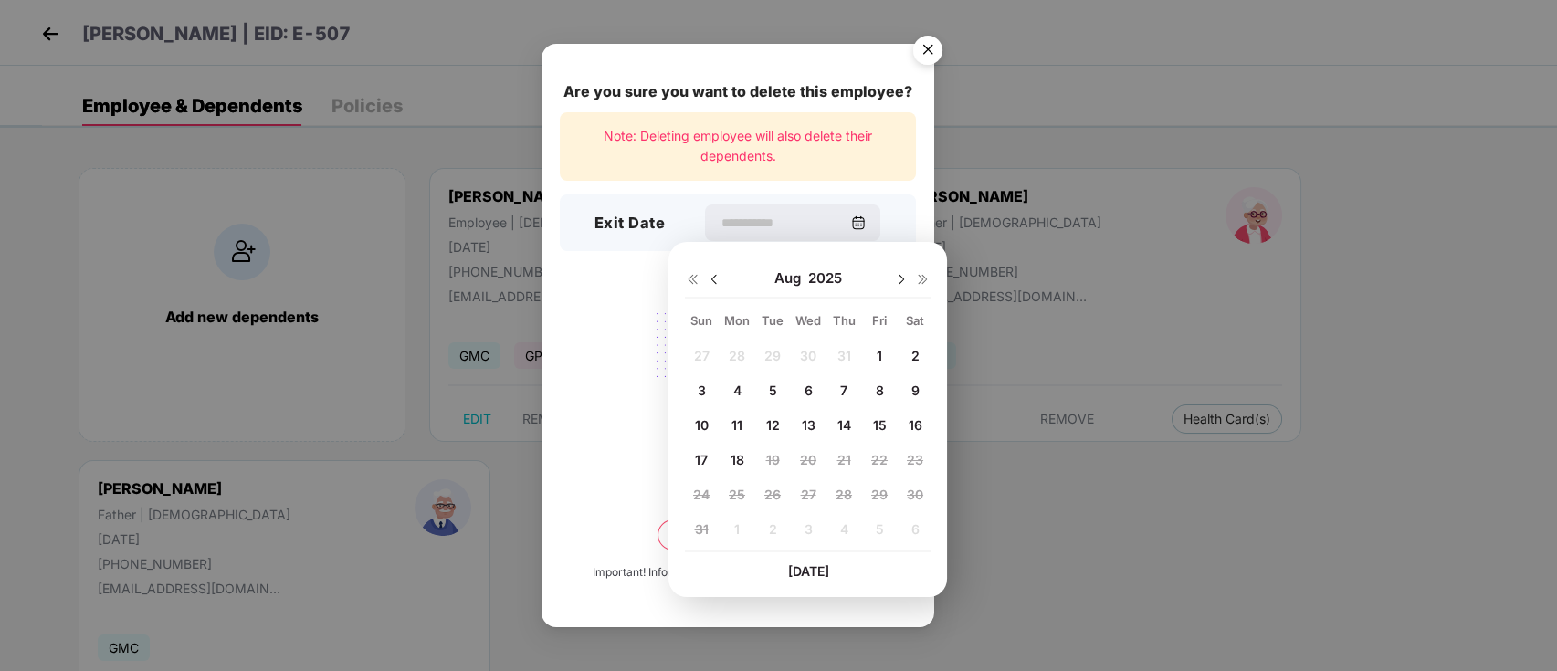
click at [740, 453] on span "18" at bounding box center [737, 460] width 14 height 16
type input "**********"
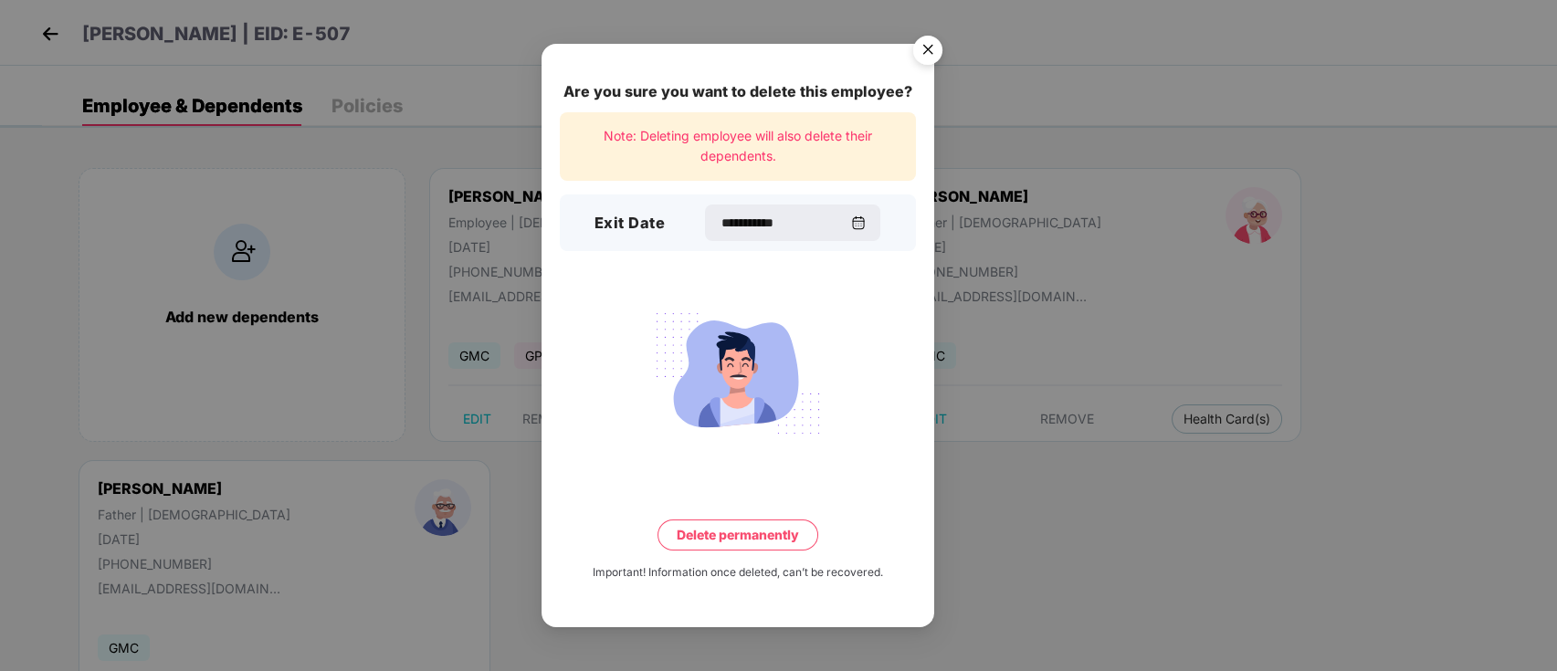
click at [770, 530] on button "Delete permanently" at bounding box center [738, 535] width 161 height 31
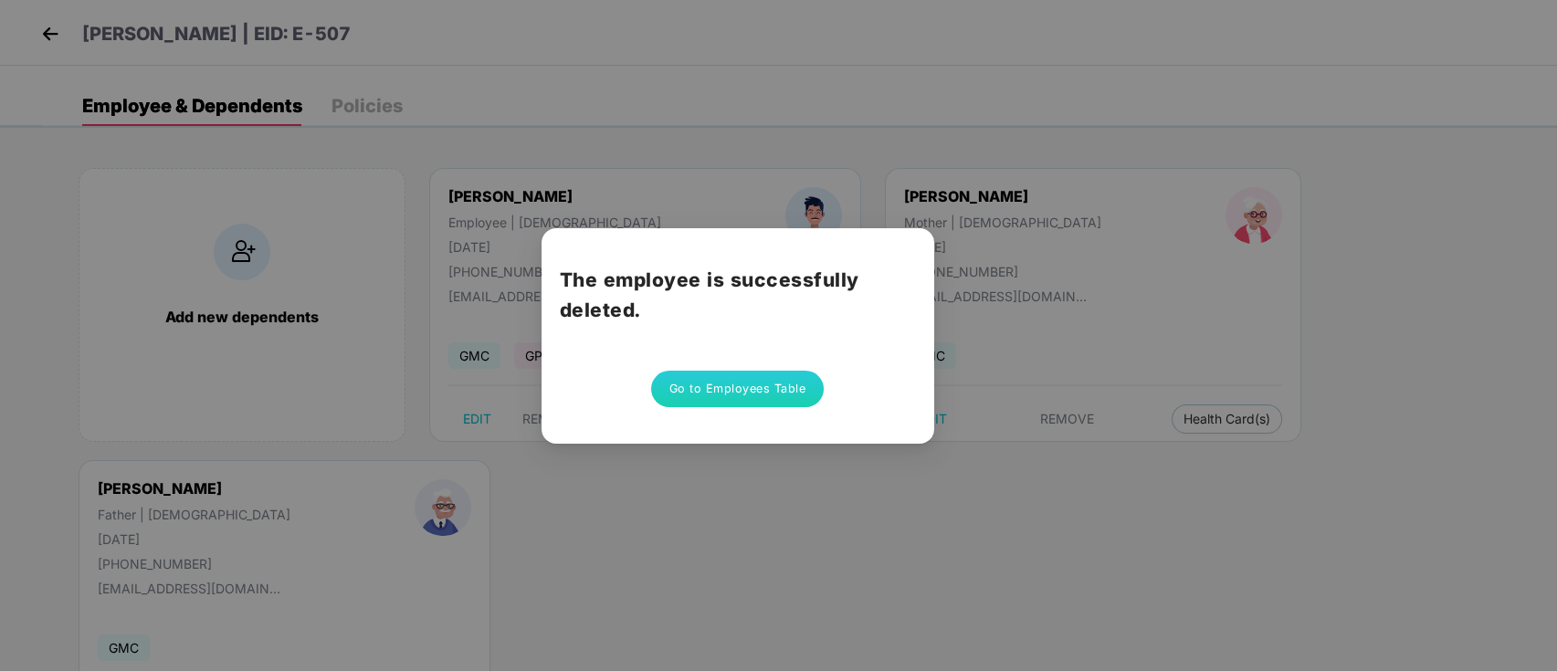
click at [746, 384] on button "Go to Employees Table" at bounding box center [738, 389] width 174 height 37
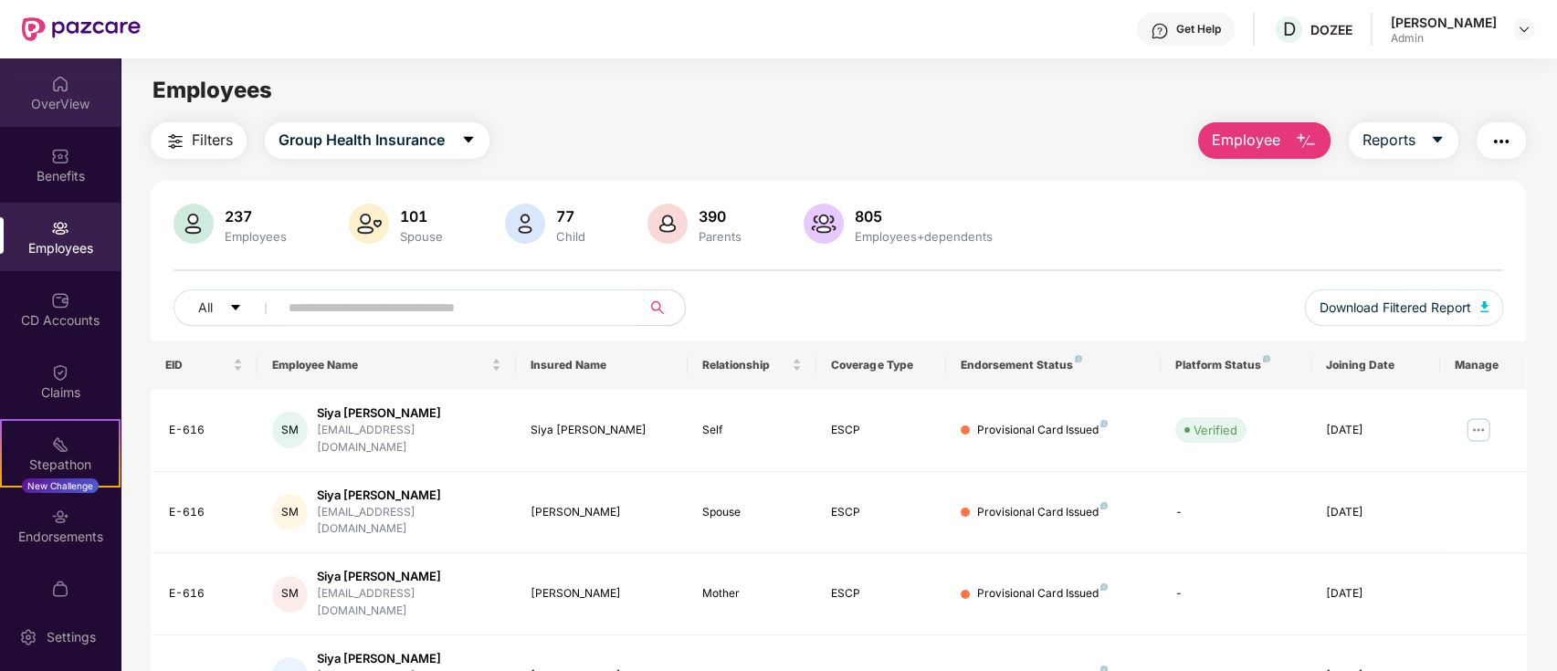
click at [51, 77] on img at bounding box center [60, 84] width 18 height 18
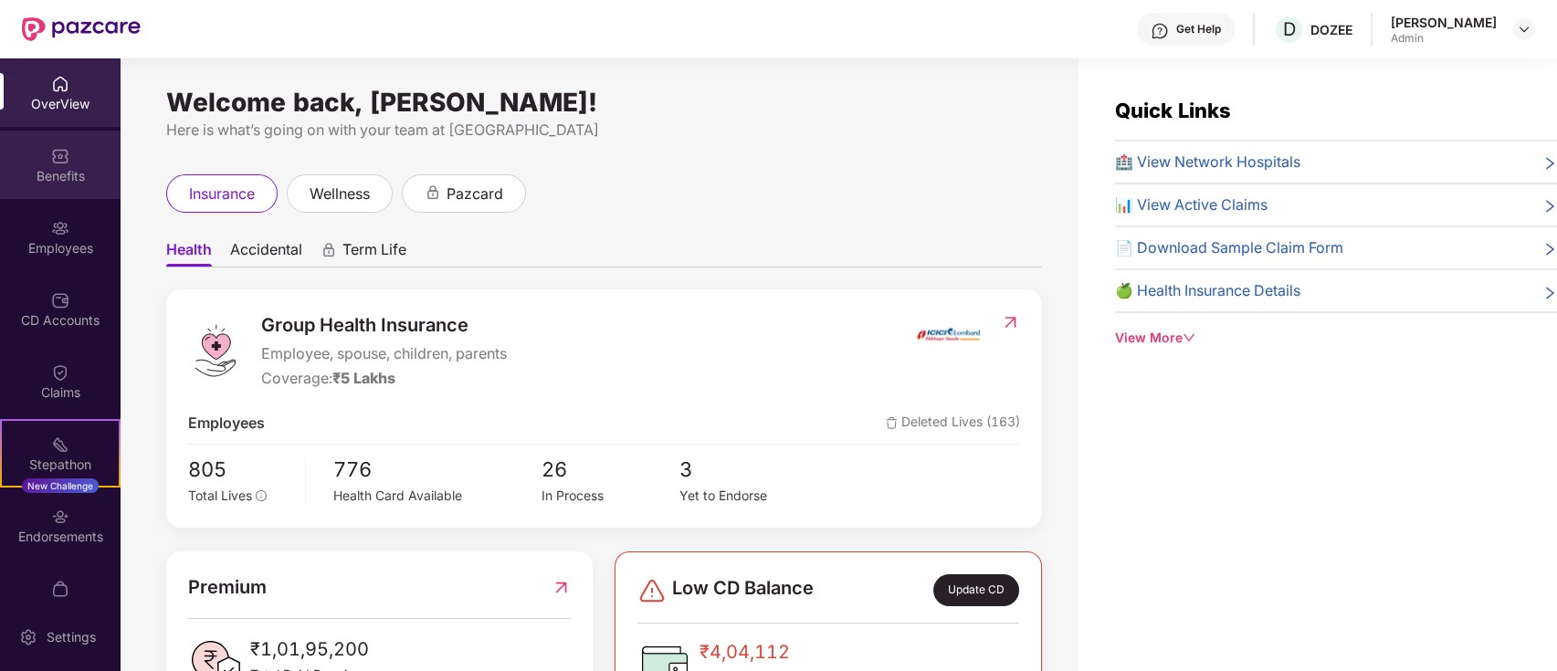
click at [51, 162] on img at bounding box center [60, 156] width 18 height 18
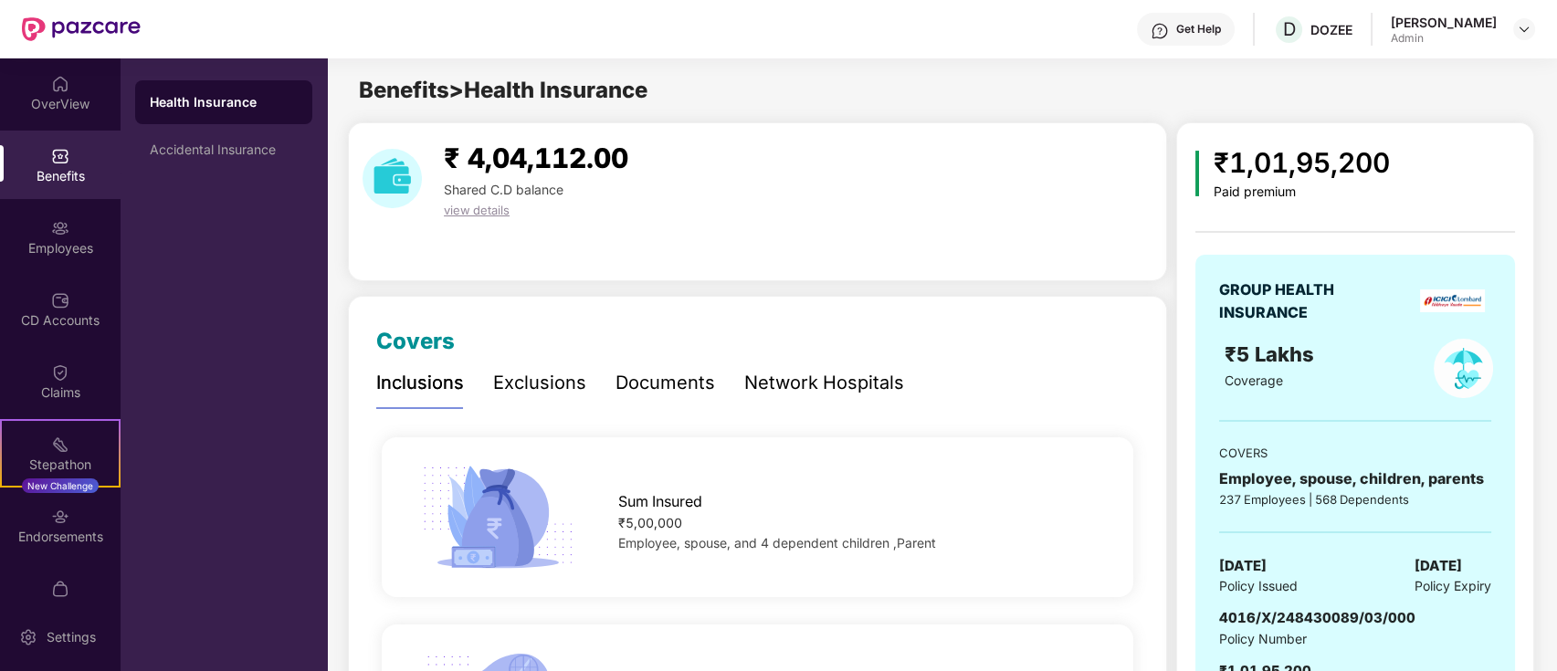
click at [481, 204] on span "view details" at bounding box center [477, 210] width 66 height 15
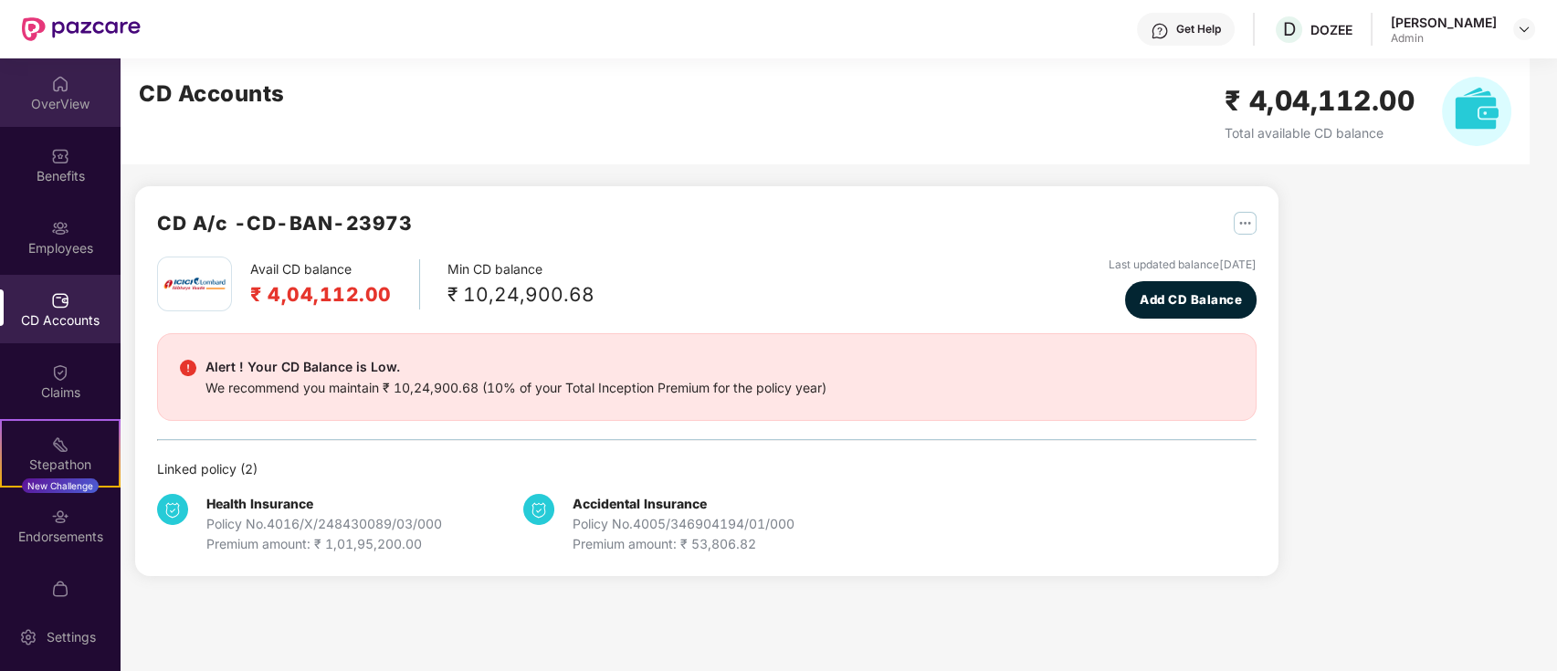
click at [93, 79] on div "OverView" at bounding box center [60, 92] width 121 height 68
